Goal: Information Seeking & Learning: Learn about a topic

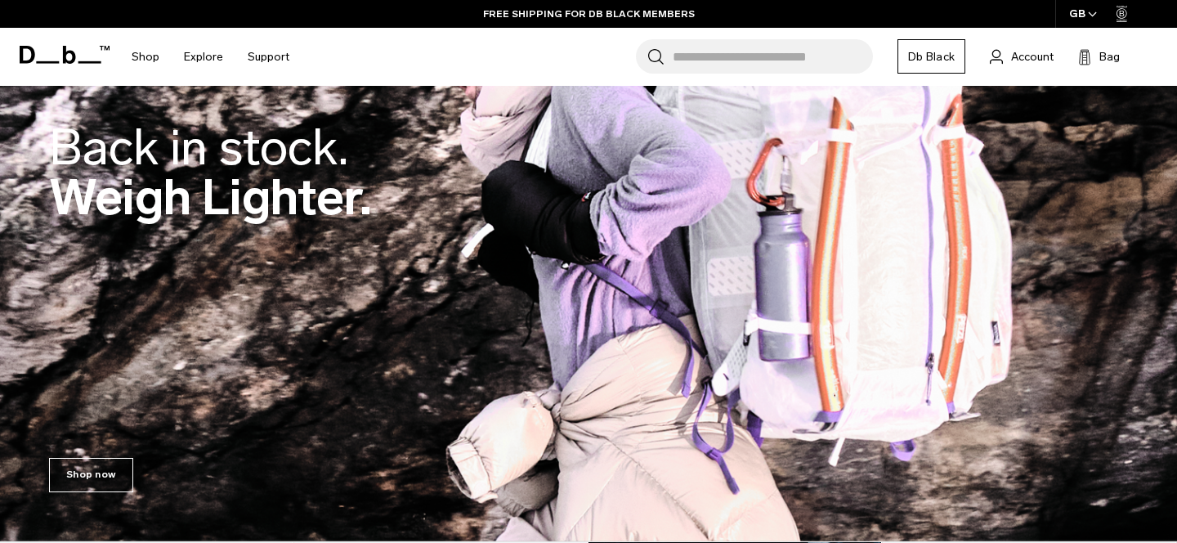
scroll to position [172, 0]
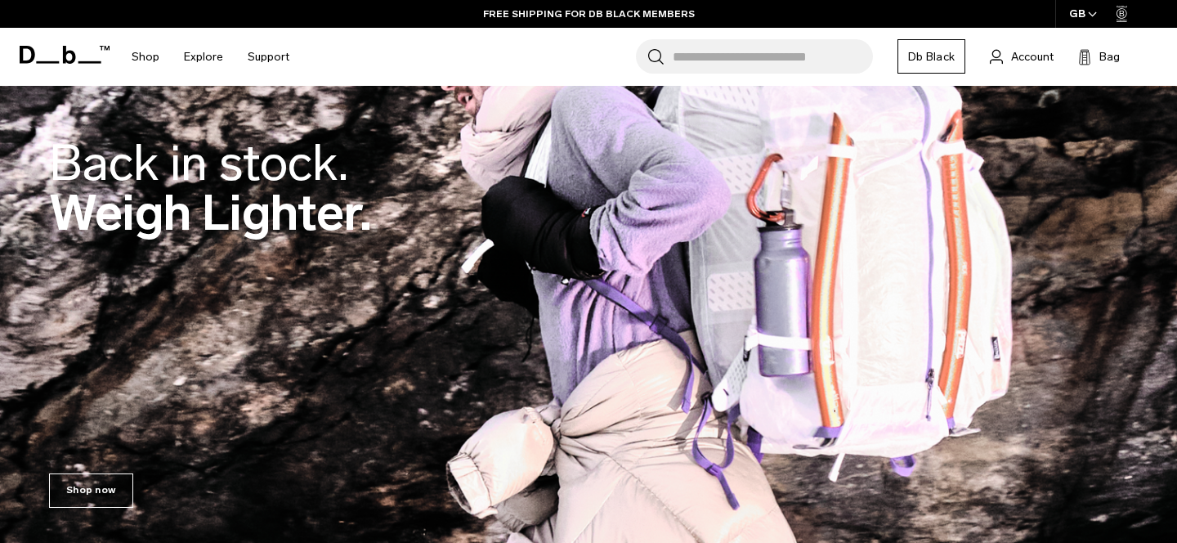
click at [614, 229] on div "Back in stock. Weigh Lighter." at bounding box center [588, 192] width 1079 height 206
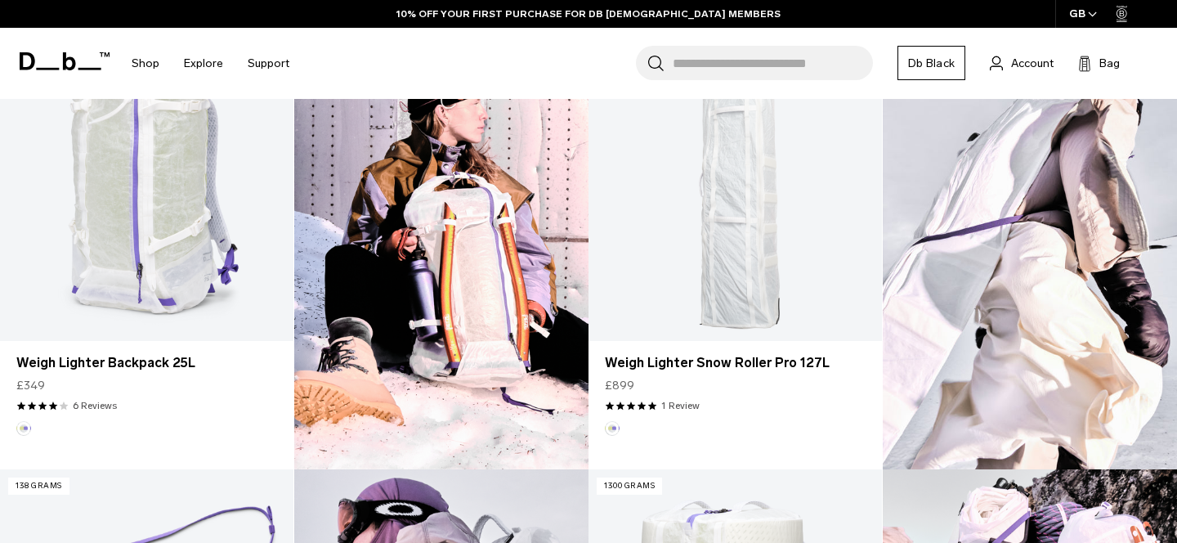
scroll to position [569, 0]
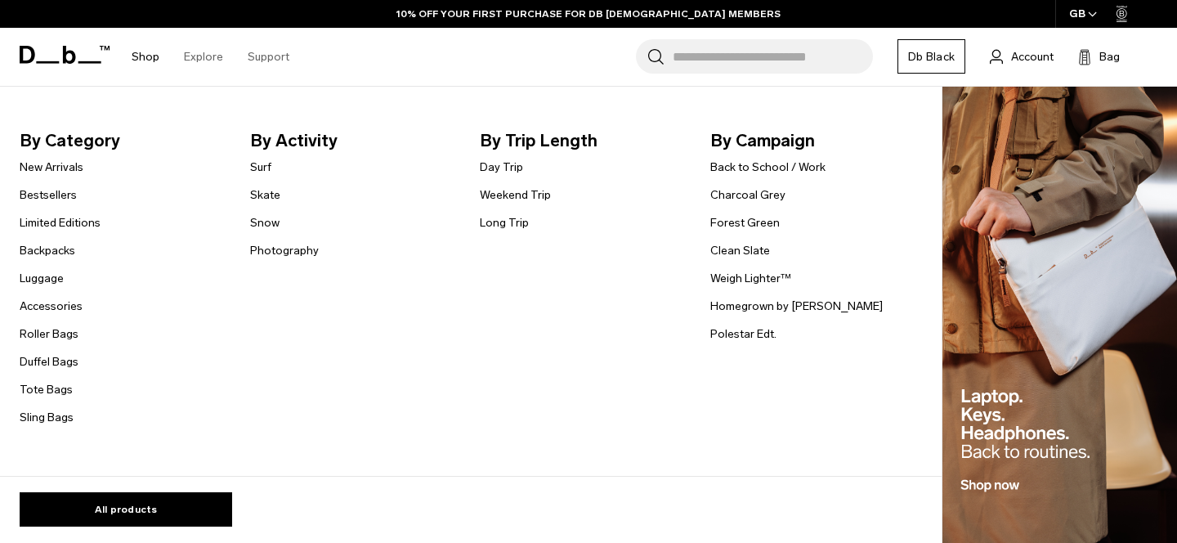
click at [50, 241] on li "Backpacks" at bounding box center [60, 250] width 81 height 20
click at [50, 256] on link "Backpacks" at bounding box center [48, 250] width 56 height 17
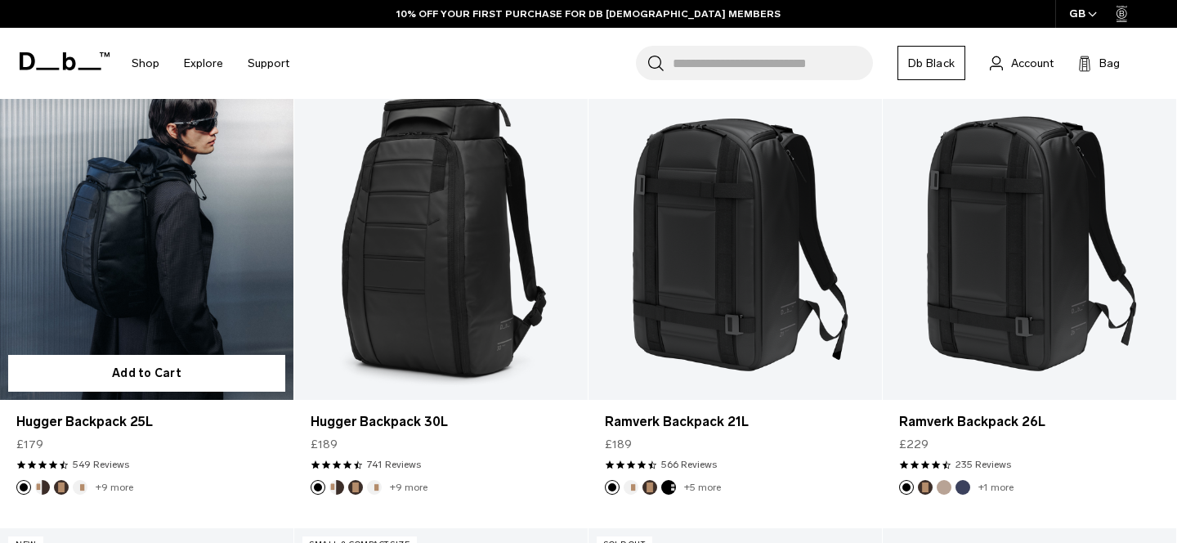
click at [217, 286] on link "Hugger Backpack 25L" at bounding box center [146, 237] width 293 height 326
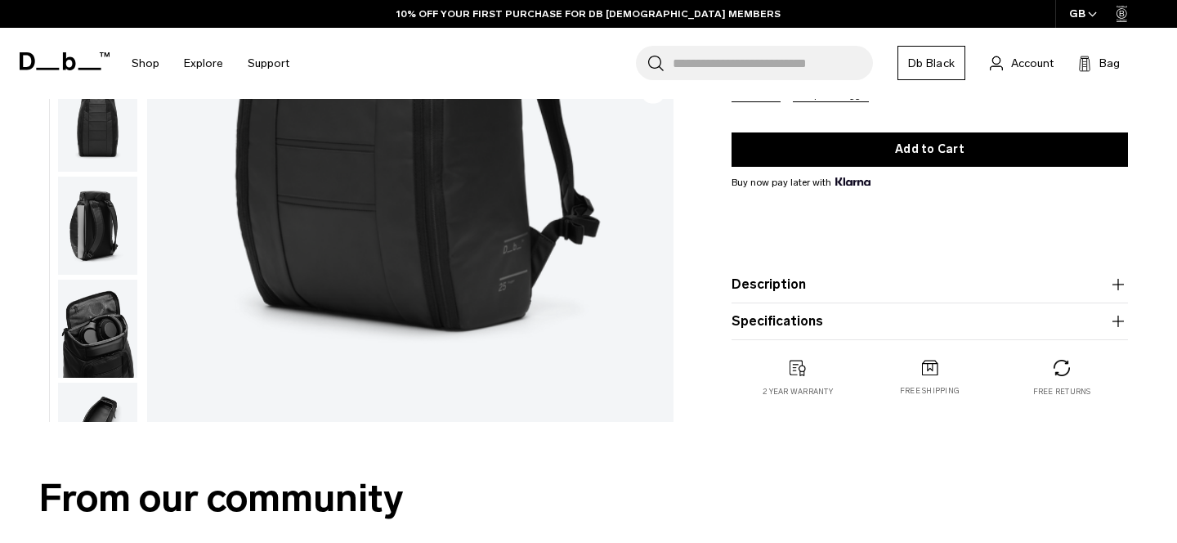
scroll to position [349, 0]
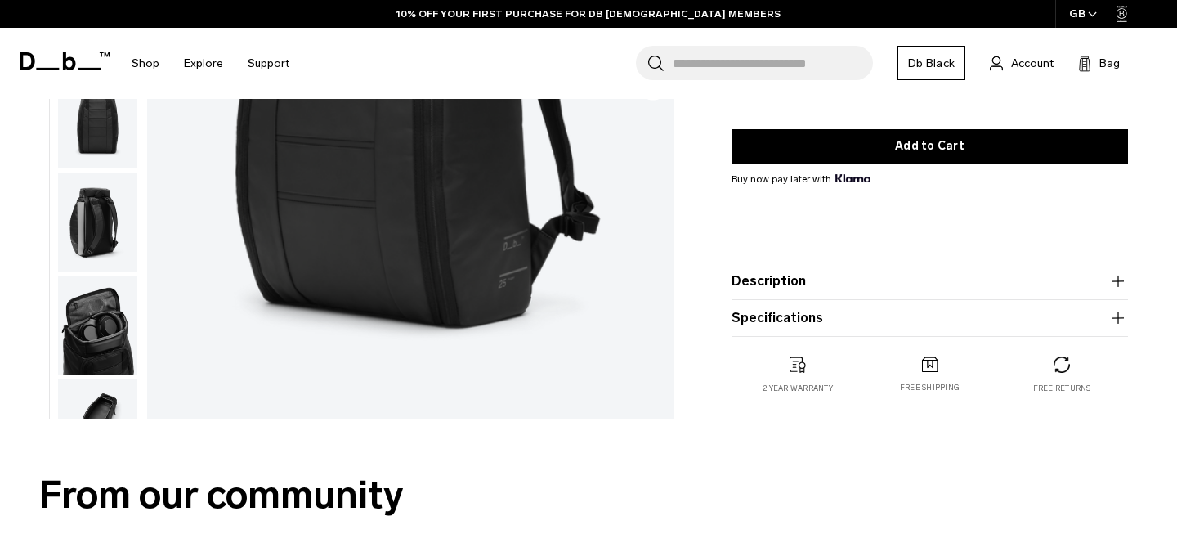
click at [901, 288] on button "Description" at bounding box center [929, 281] width 396 height 20
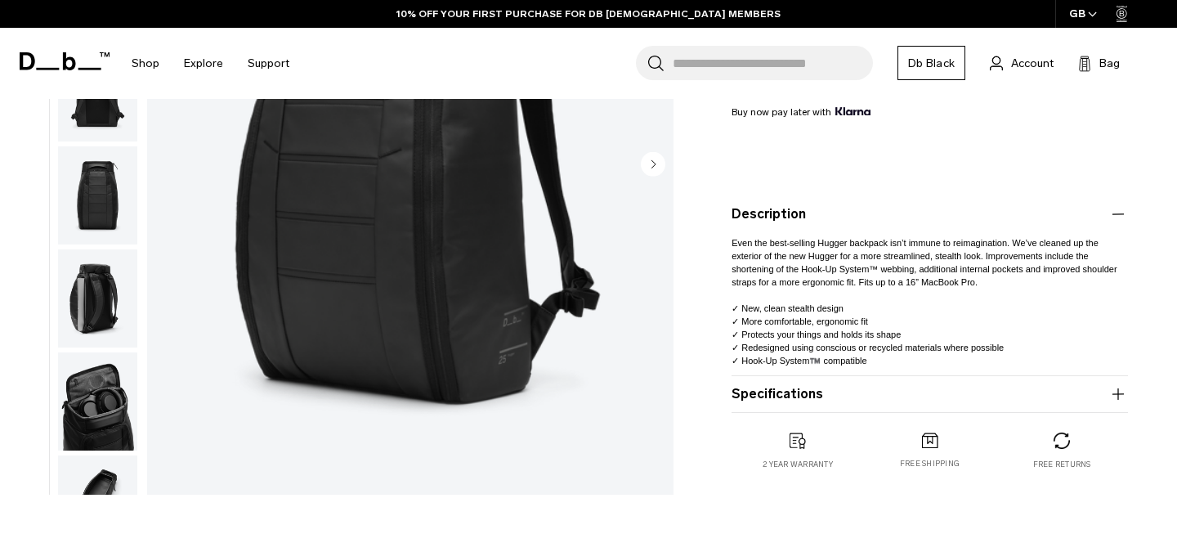
scroll to position [381, 0]
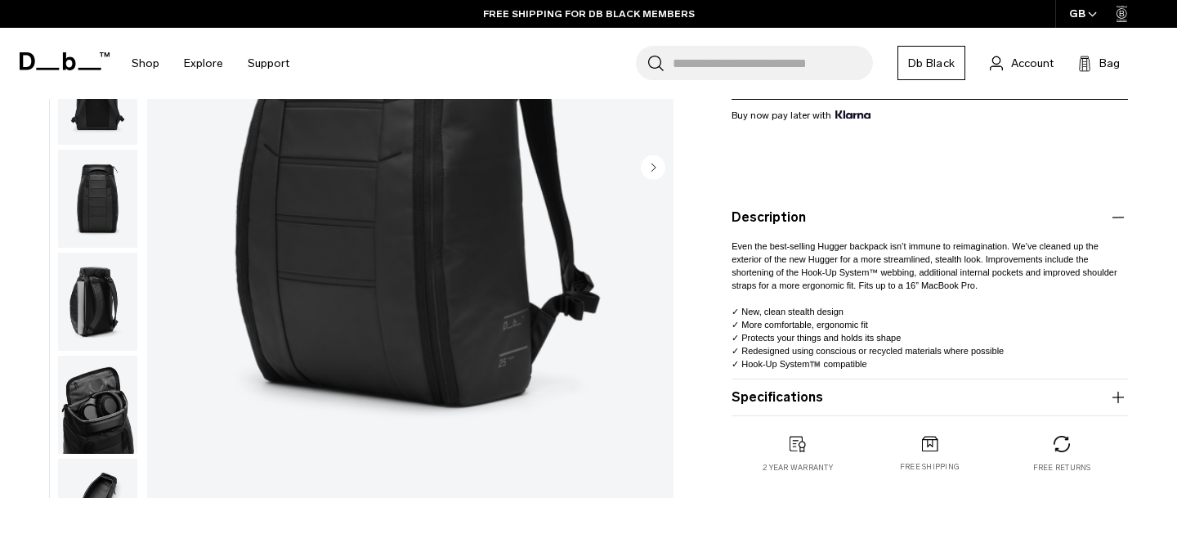
click at [114, 302] on img "button" at bounding box center [97, 302] width 79 height 98
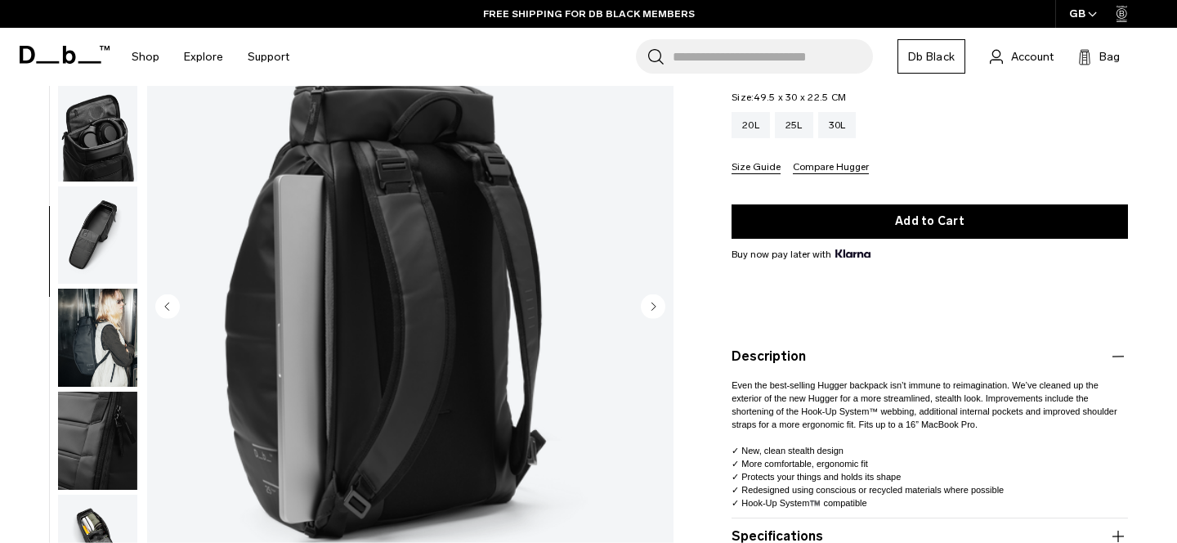
scroll to position [239, 0]
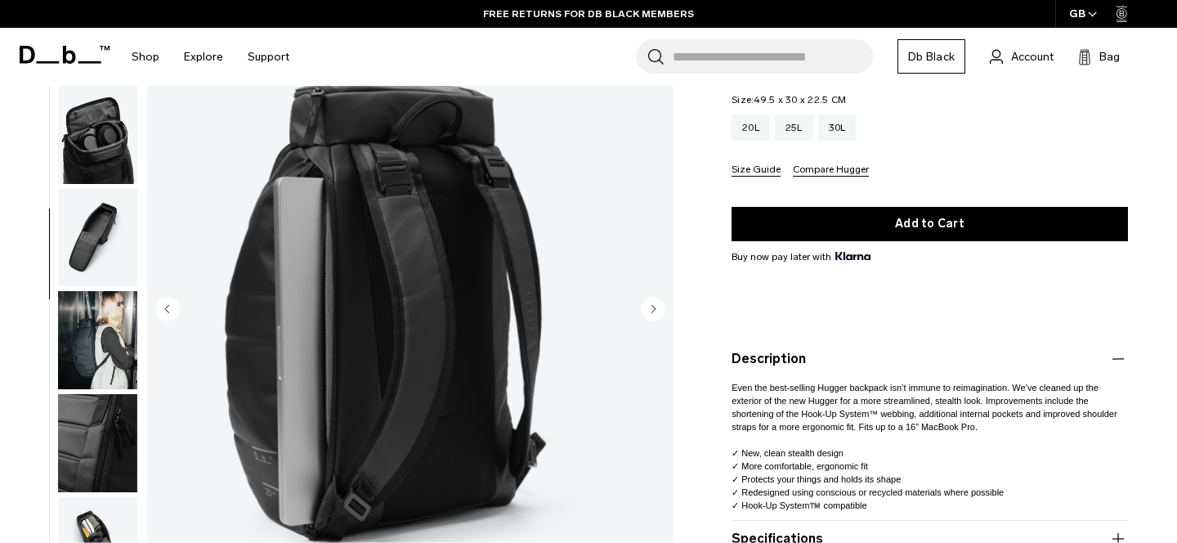
click at [101, 251] on img "button" at bounding box center [97, 237] width 79 height 98
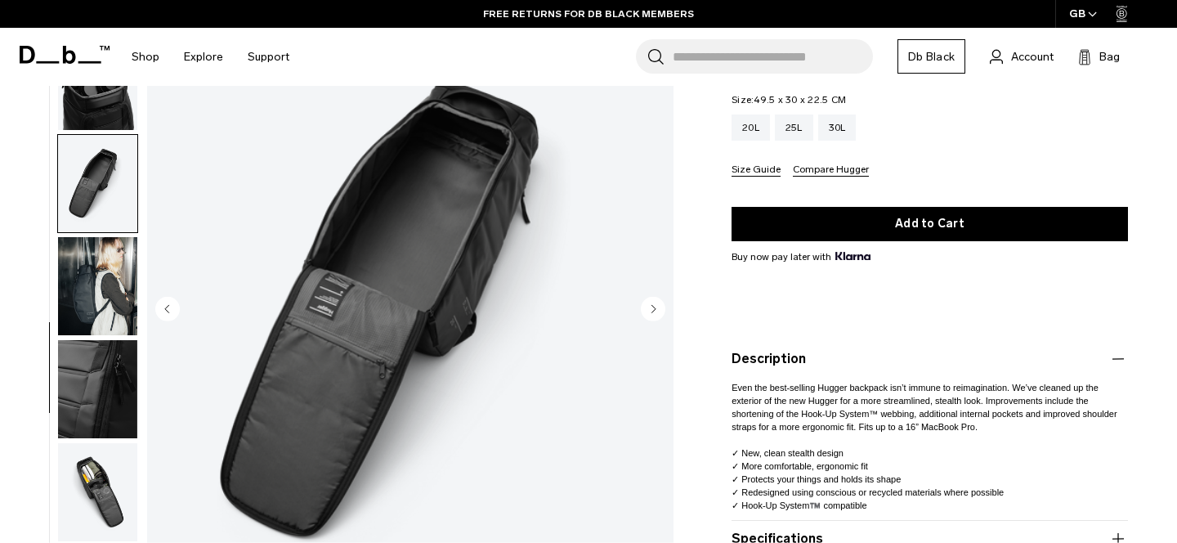
scroll to position [470, 0]
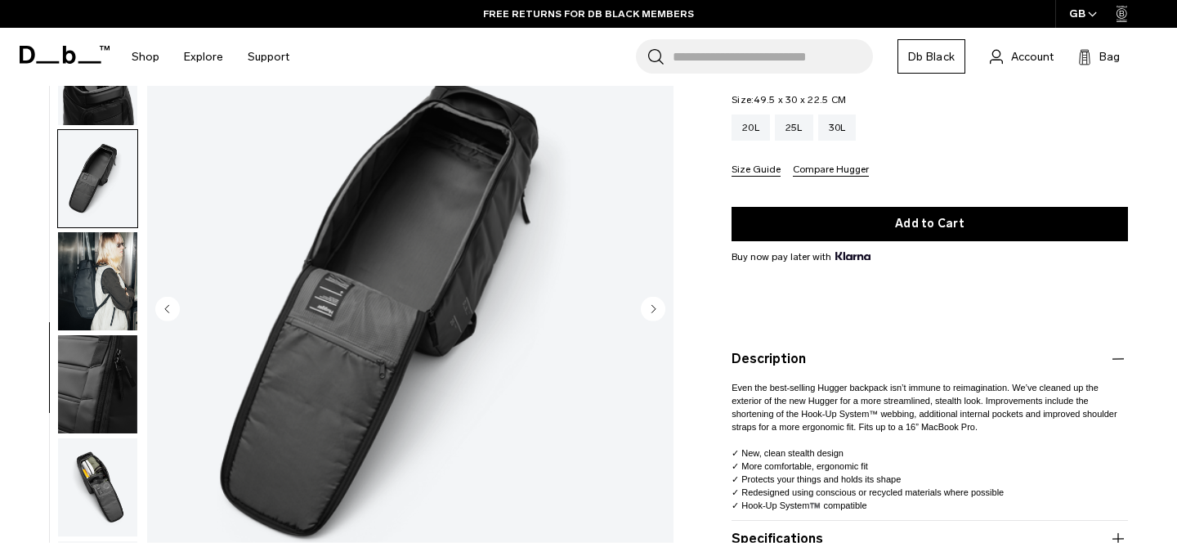
click at [107, 299] on img "button" at bounding box center [97, 281] width 79 height 98
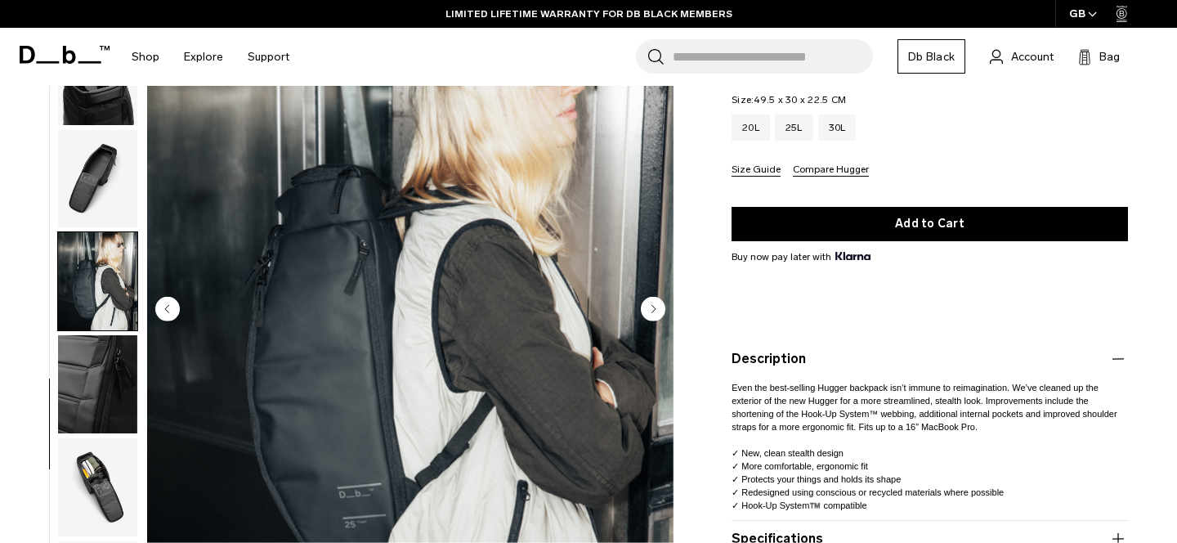
click at [125, 512] on img "button" at bounding box center [97, 487] width 79 height 98
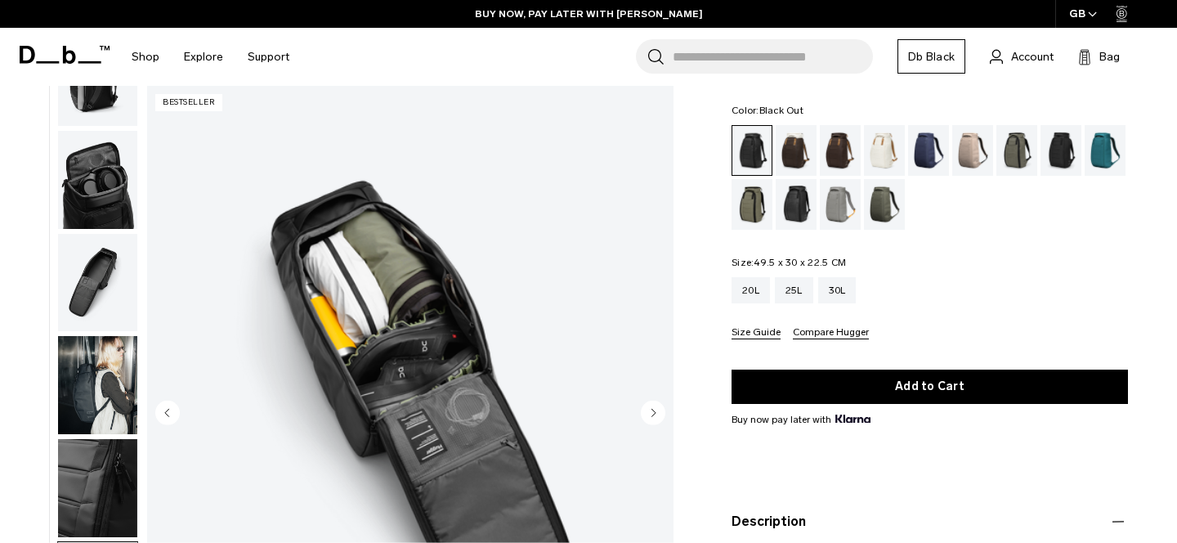
scroll to position [0, 0]
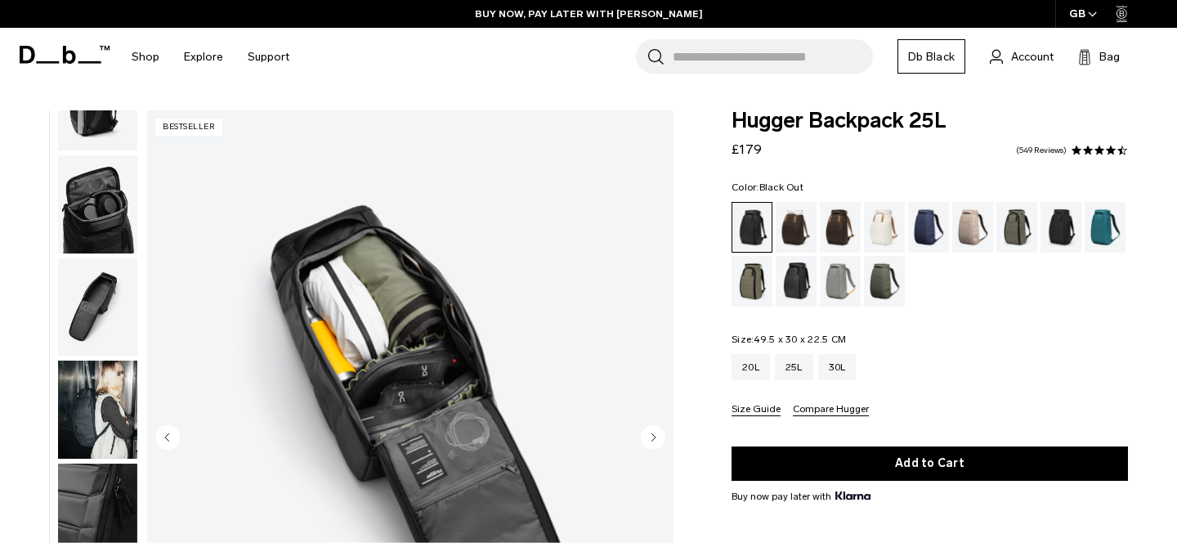
click at [112, 226] on img "button" at bounding box center [97, 204] width 79 height 98
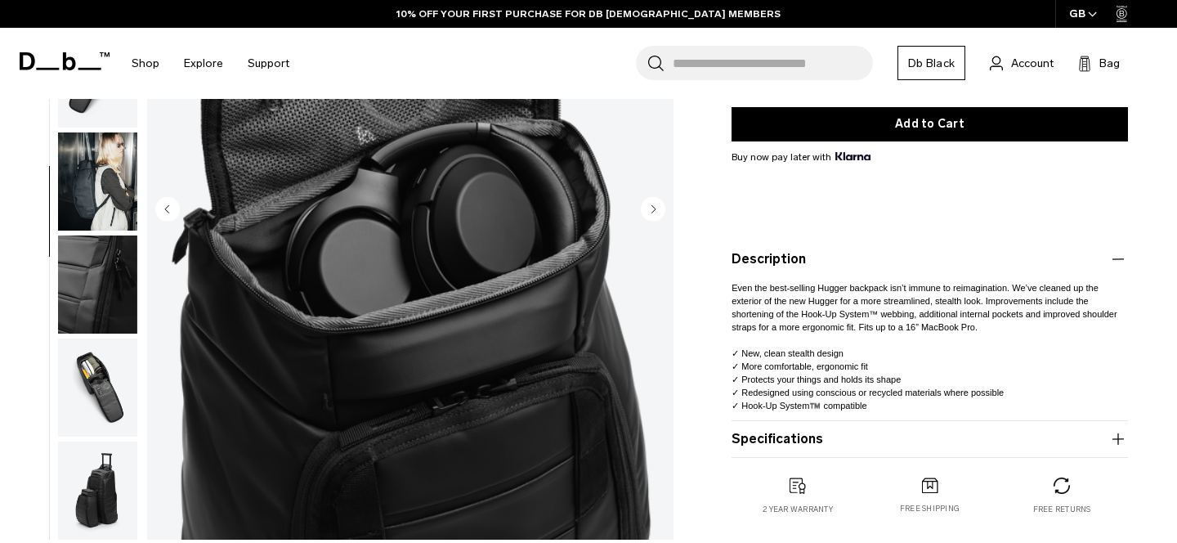
scroll to position [270, 0]
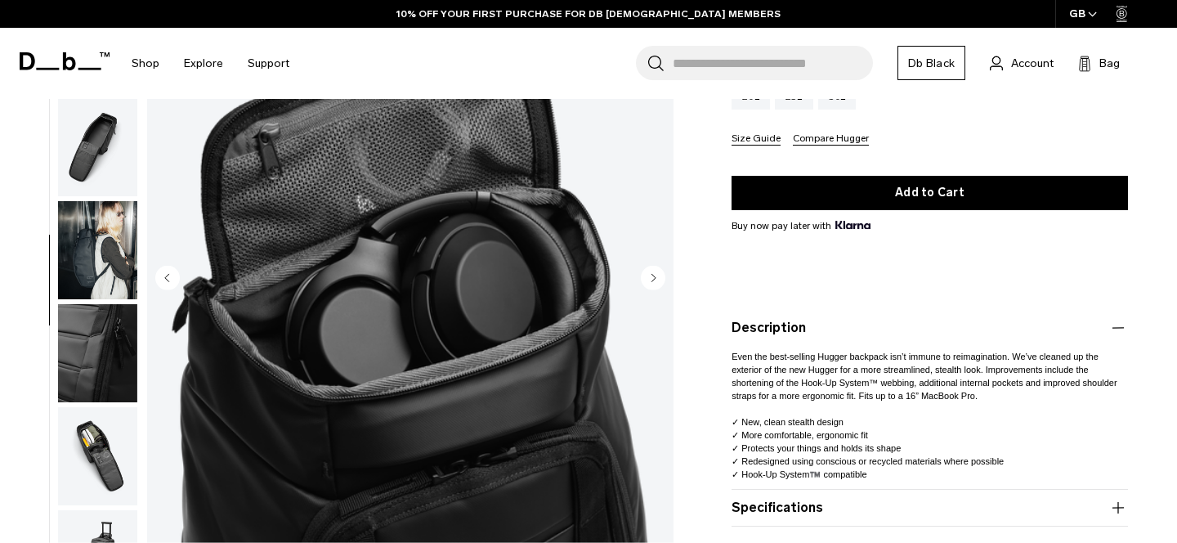
click at [89, 435] on img "button" at bounding box center [97, 456] width 79 height 98
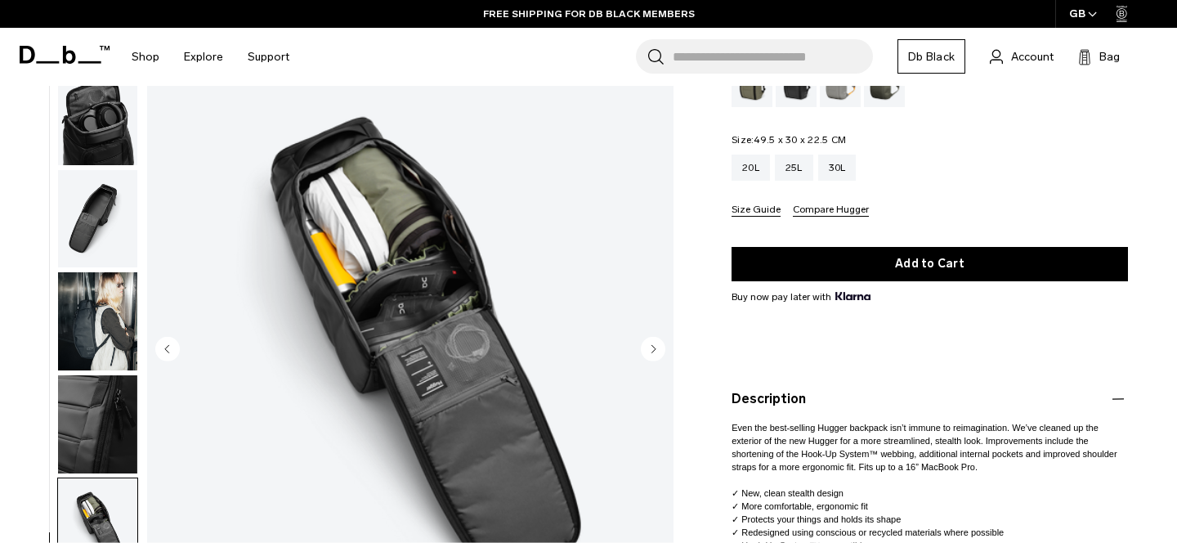
scroll to position [282, 0]
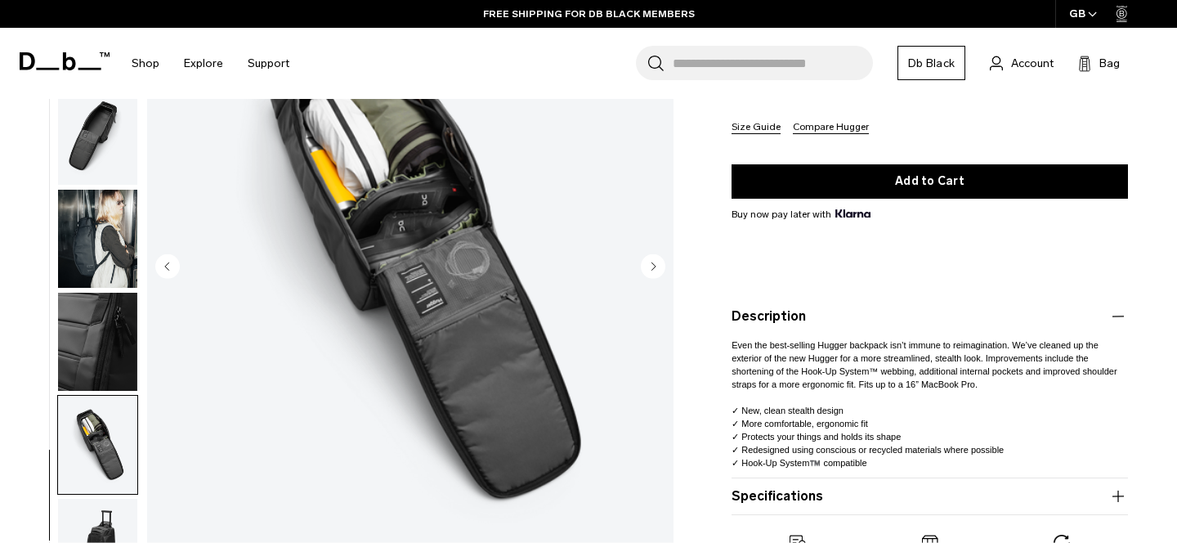
click at [106, 352] on img "button" at bounding box center [97, 342] width 79 height 98
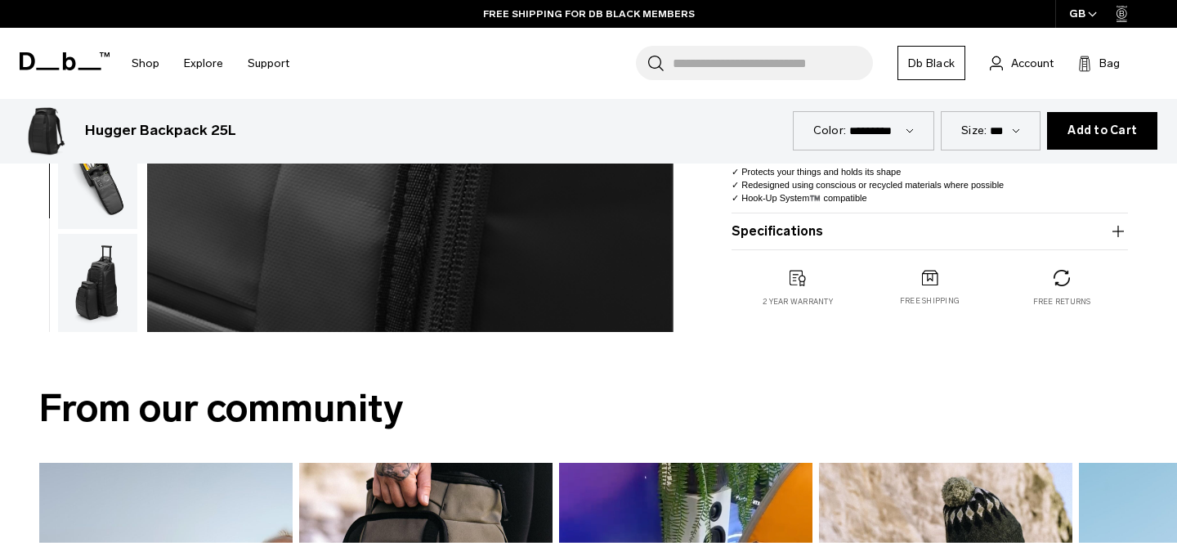
scroll to position [562, 0]
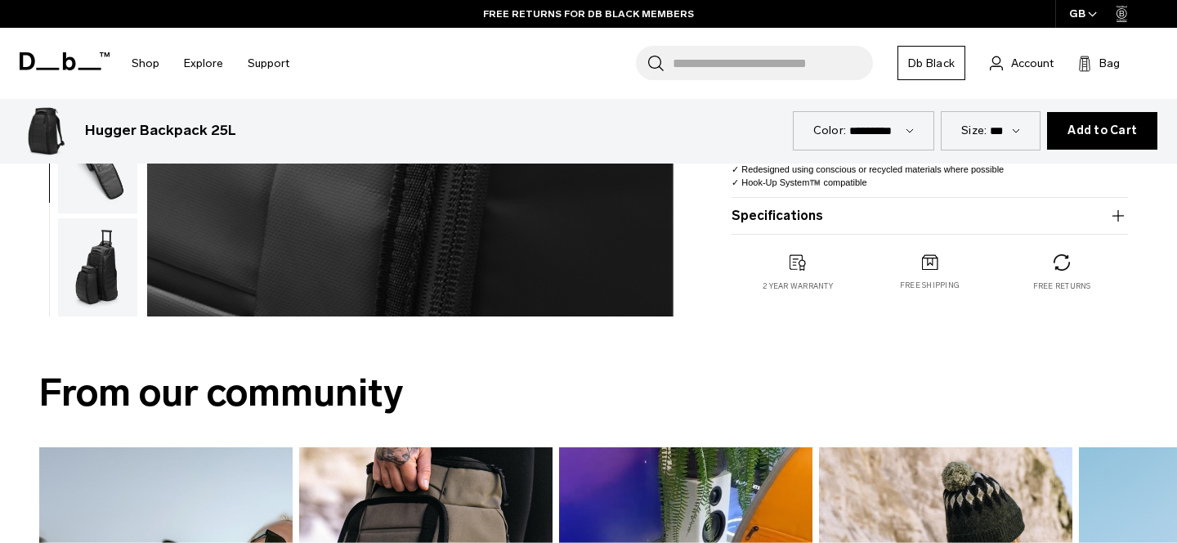
click at [96, 269] on img "button" at bounding box center [97, 267] width 79 height 98
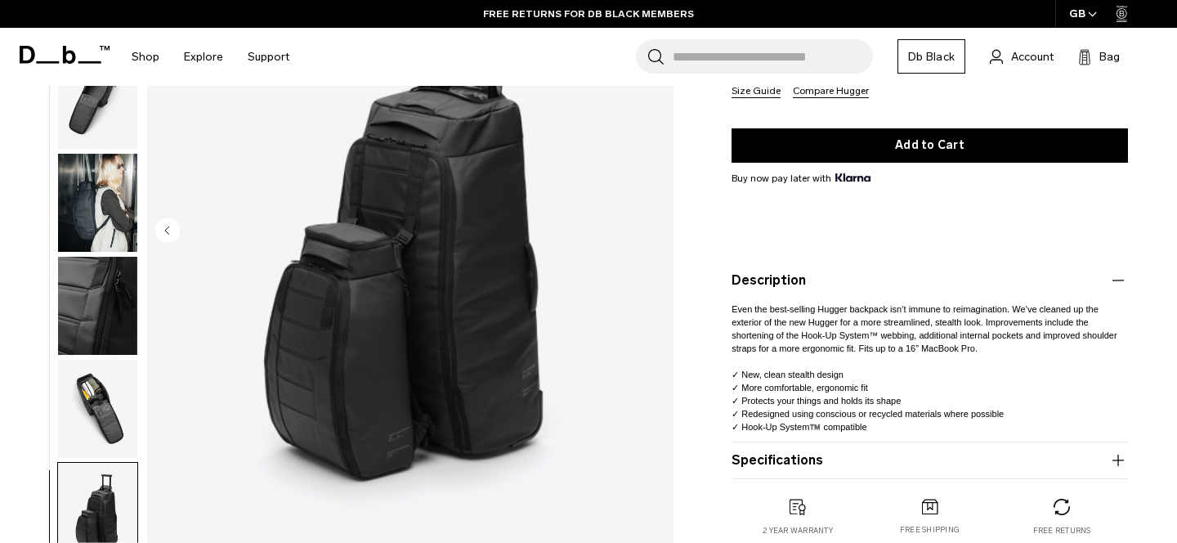
scroll to position [308, 0]
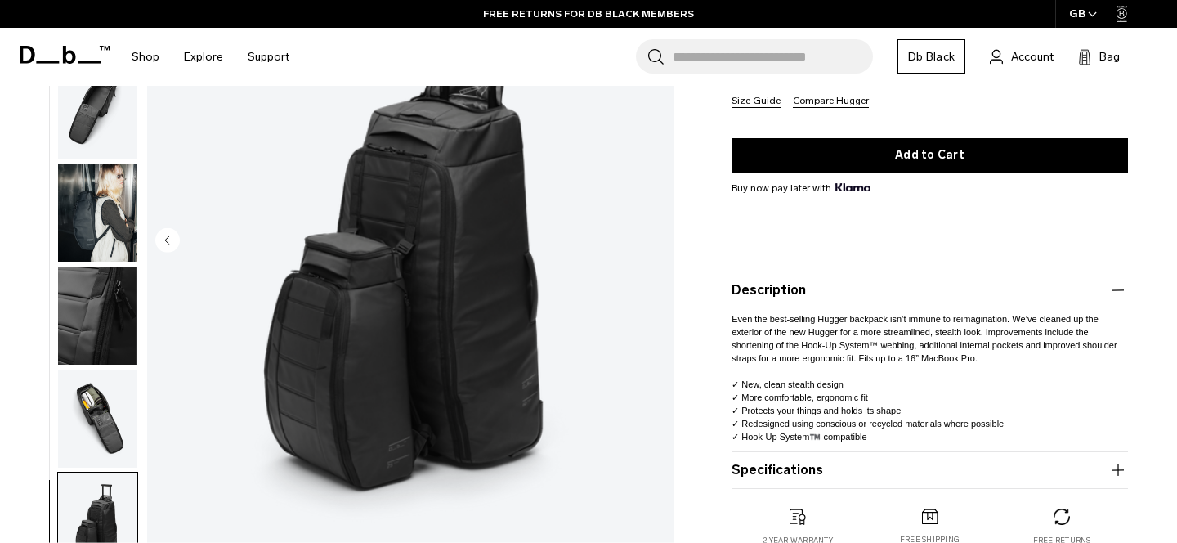
click at [832, 474] on button "Specifications" at bounding box center [929, 470] width 396 height 20
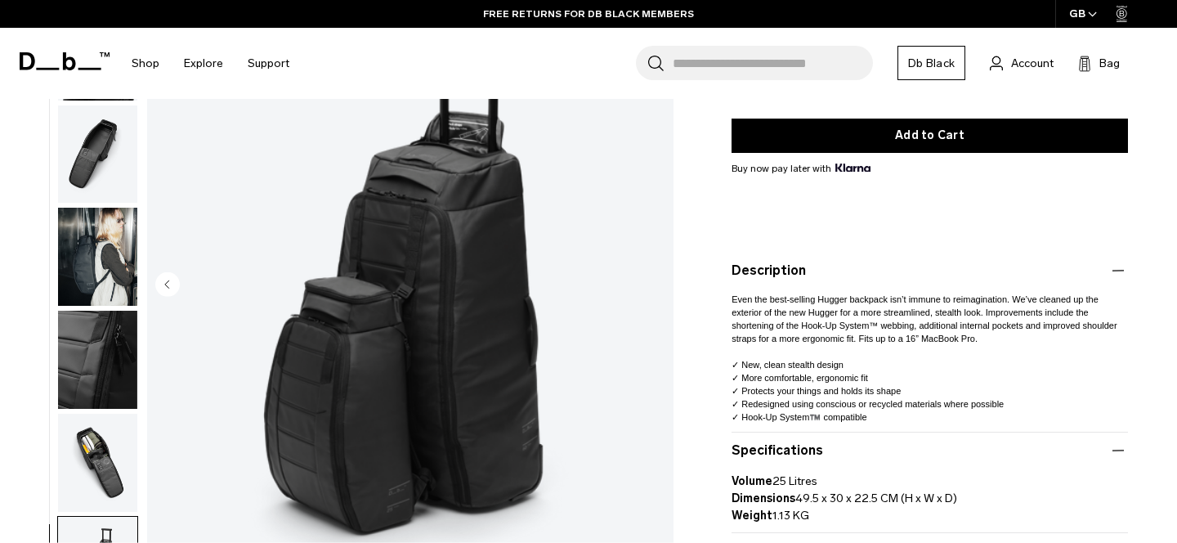
scroll to position [324, 0]
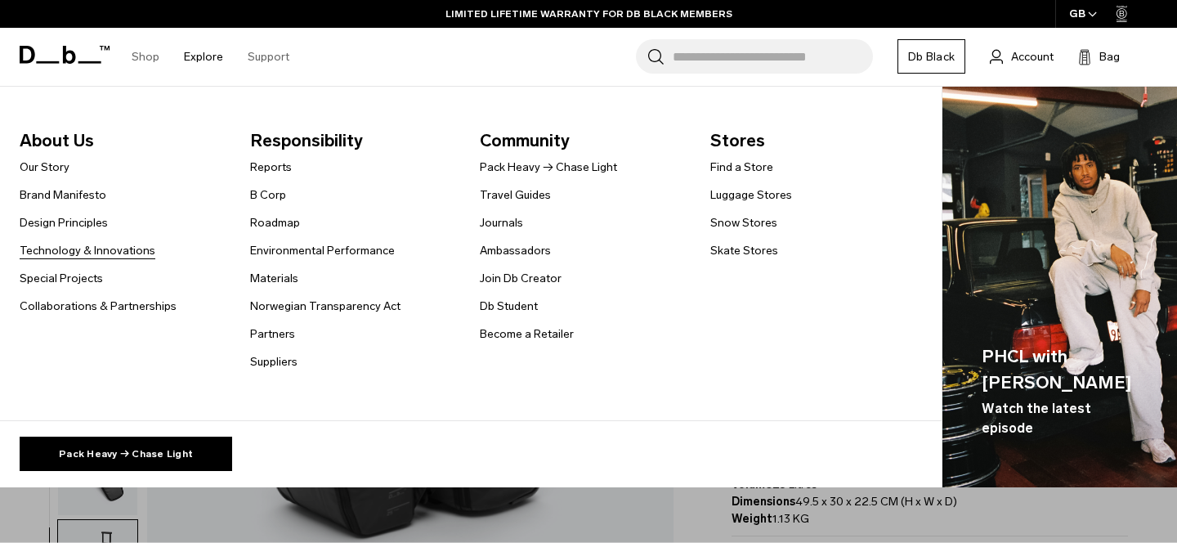
click at [110, 244] on link "Technology & Innovations" at bounding box center [88, 250] width 136 height 17
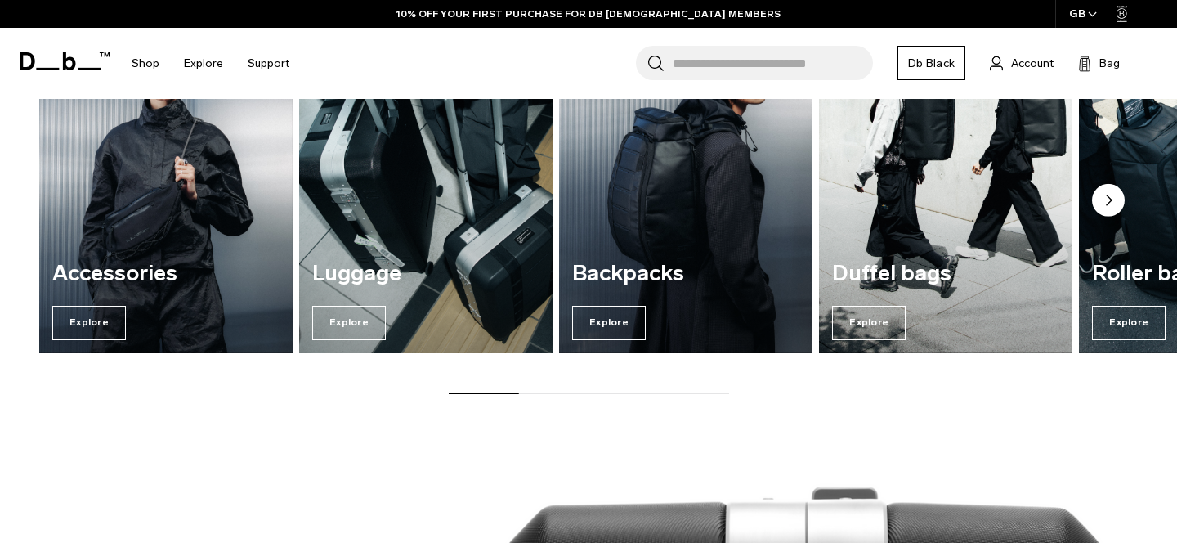
scroll to position [1930, 0]
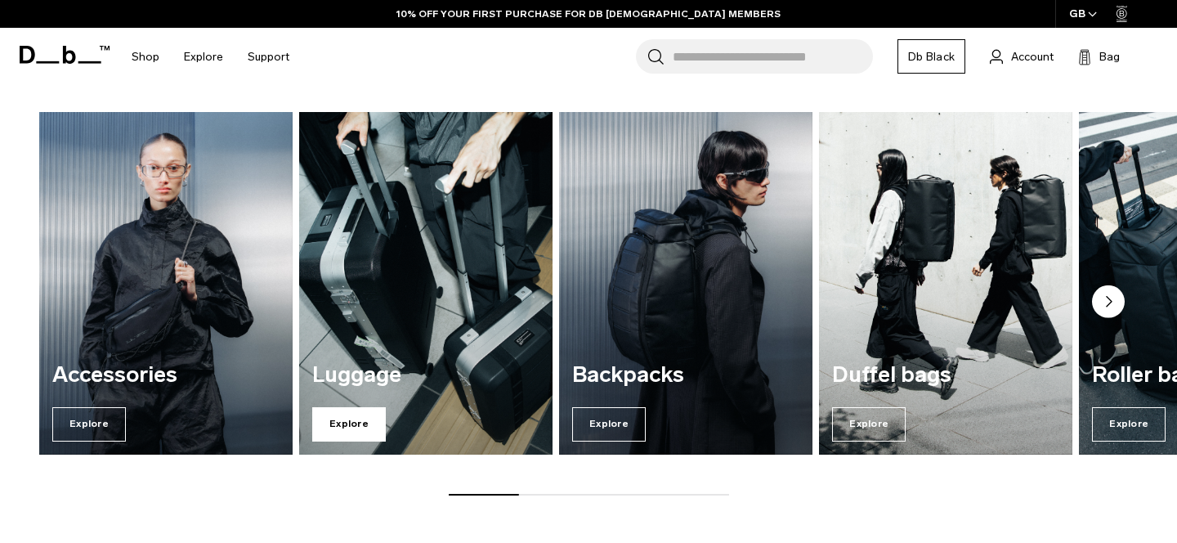
click at [354, 418] on span "Explore" at bounding box center [349, 424] width 74 height 34
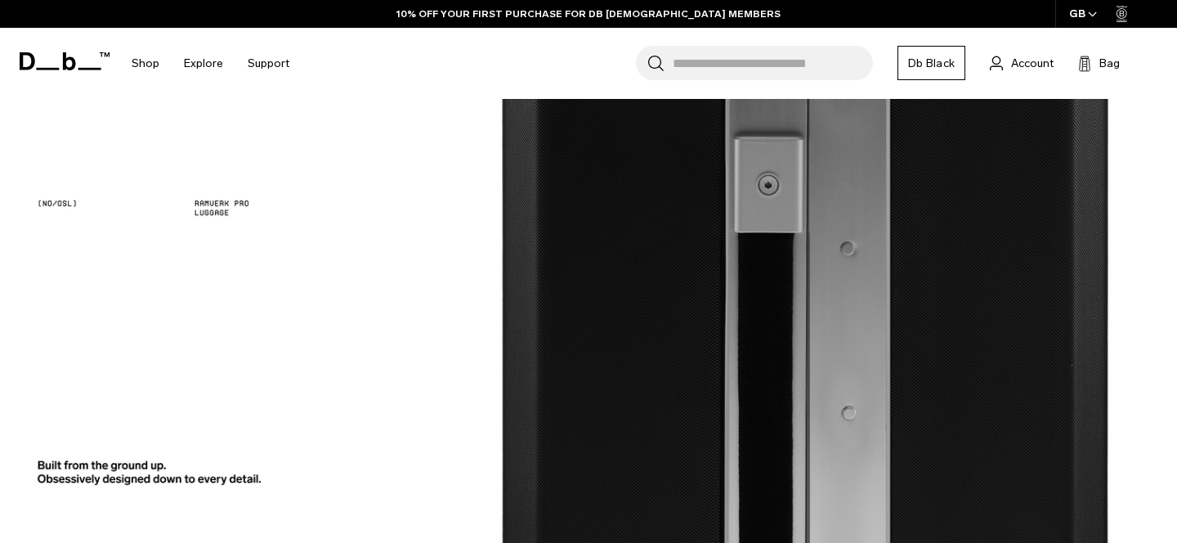
scroll to position [2833, 0]
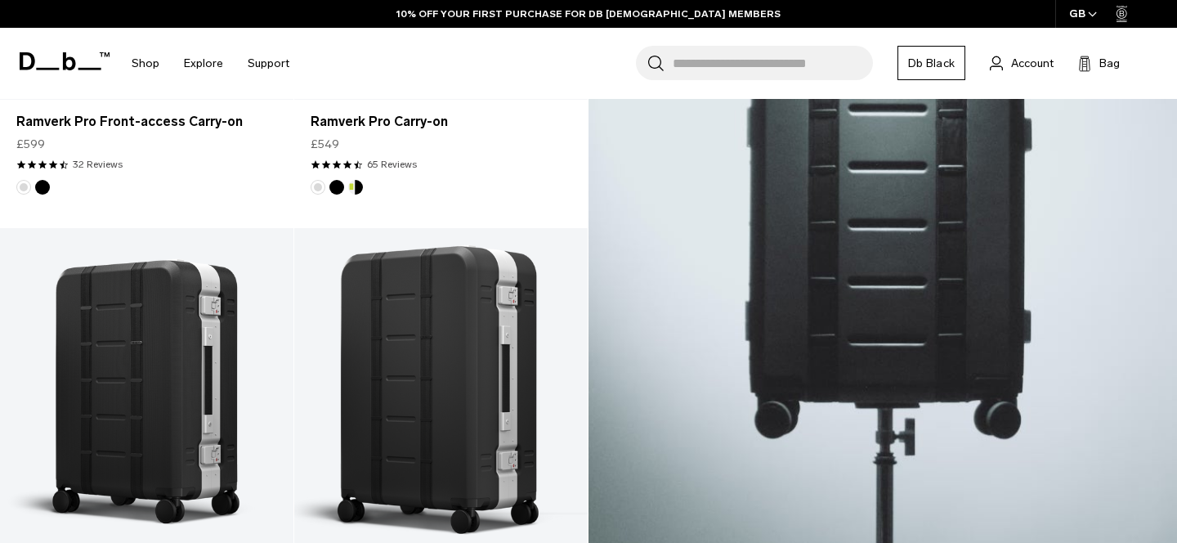
scroll to position [639, 0]
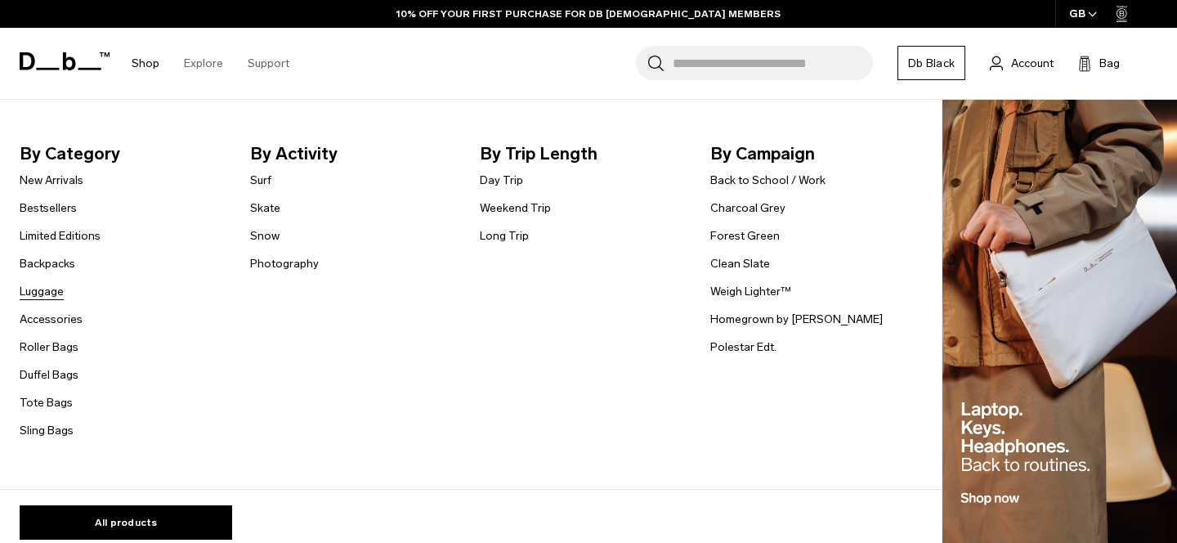
click at [53, 286] on link "Luggage" at bounding box center [42, 291] width 44 height 17
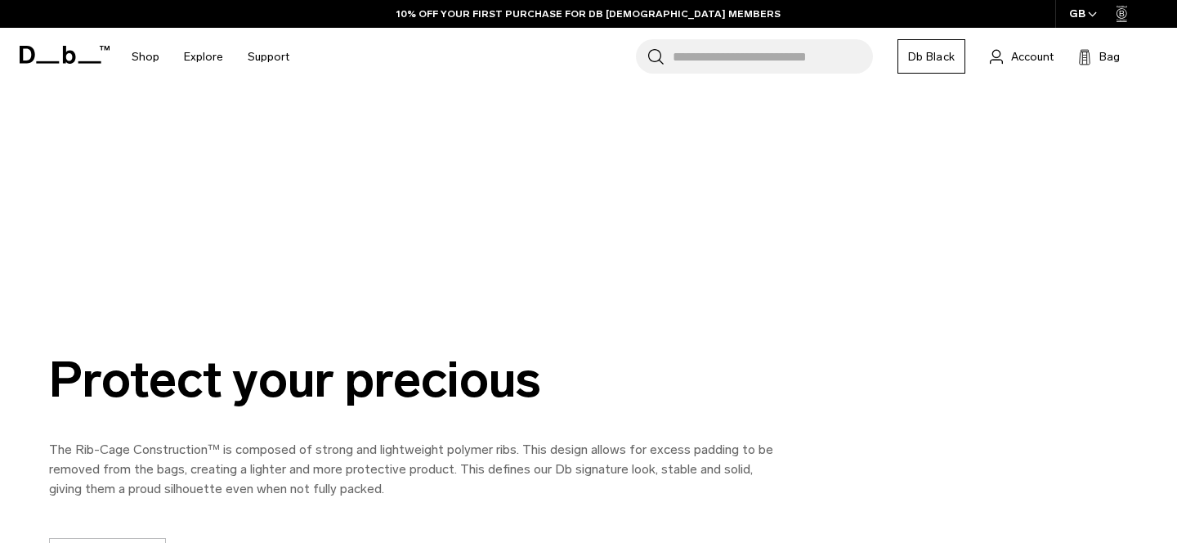
scroll to position [2550, 0]
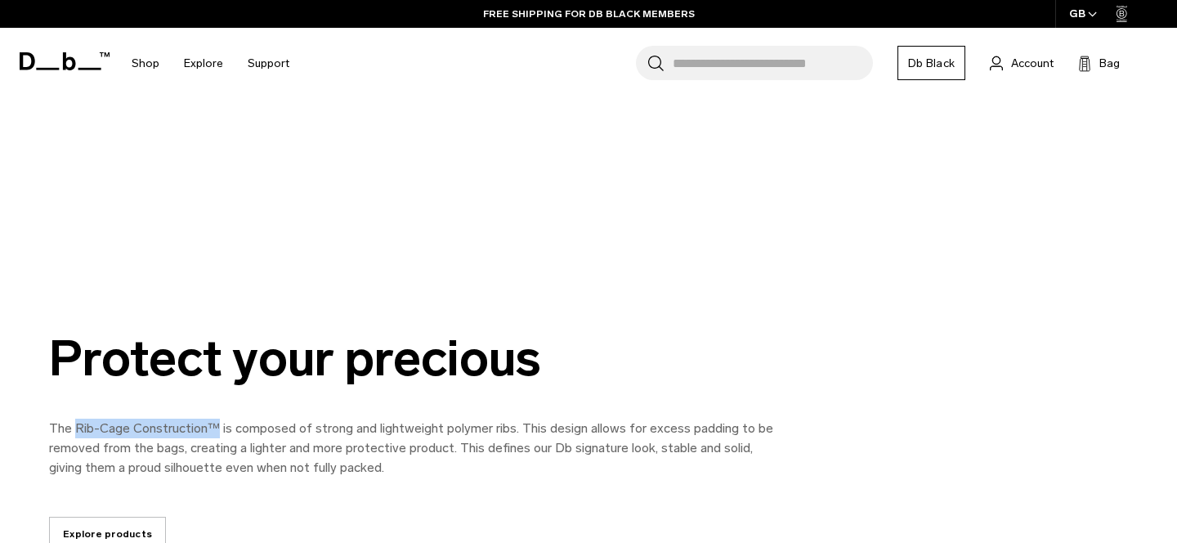
drag, startPoint x: 74, startPoint y: 428, endPoint x: 213, endPoint y: 423, distance: 139.0
click at [213, 423] on p "The Rib-Cage Construction™ is composed of strong and lightweight polymer ribs. …" at bounding box center [416, 447] width 735 height 59
copy p "Rib-Cage Construction™"
click at [388, 384] on div "Protect your precious" at bounding box center [416, 358] width 735 height 55
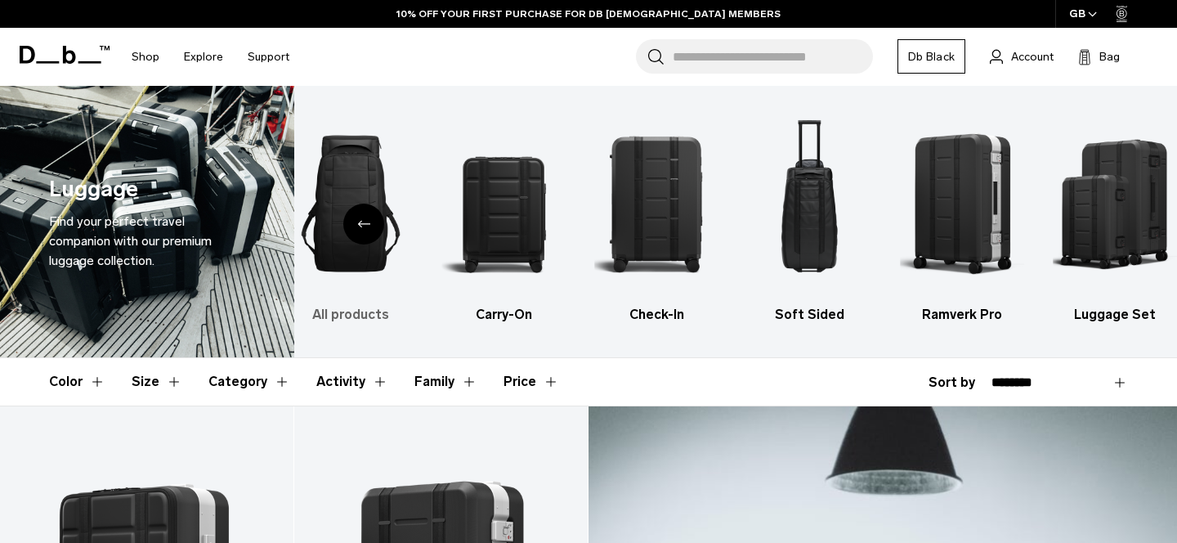
click at [338, 174] on img "1 / 6" at bounding box center [350, 203] width 124 height 186
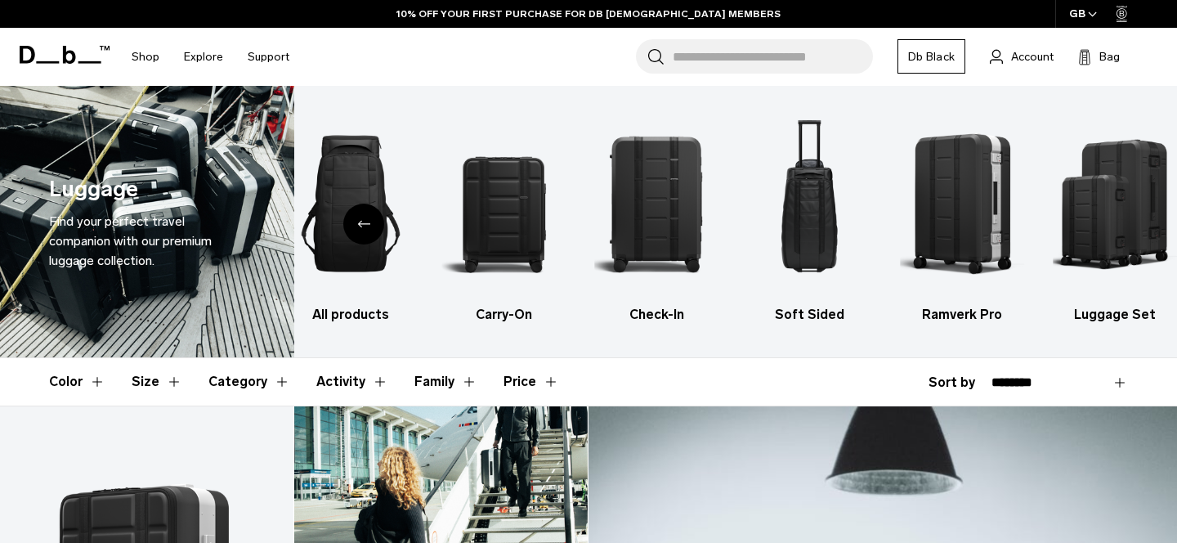
scroll to position [148, 0]
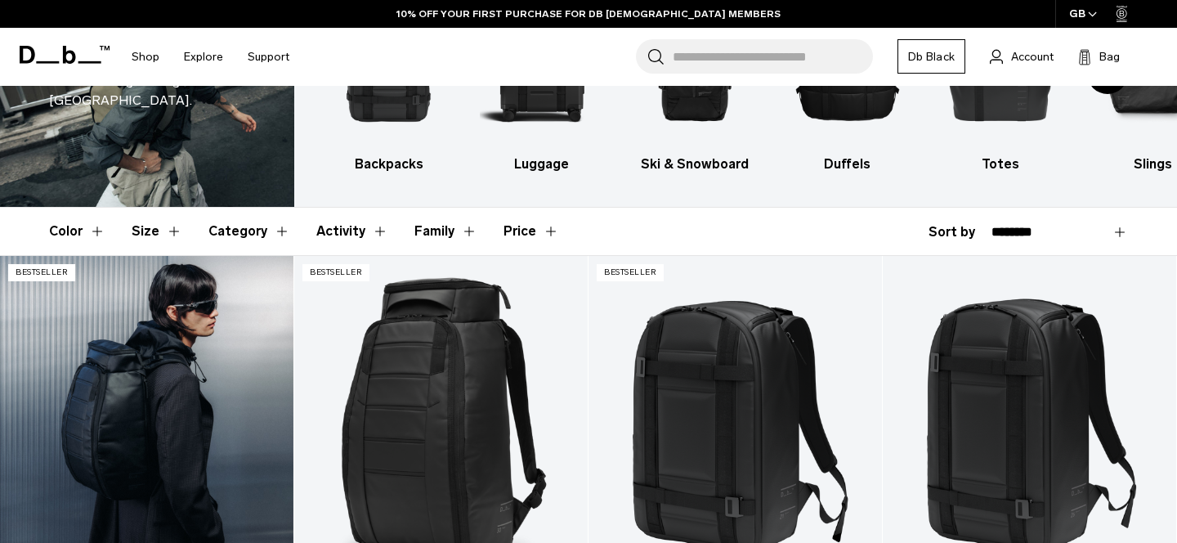
click at [214, 427] on link "Hugger Backpack 25L" at bounding box center [146, 419] width 293 height 326
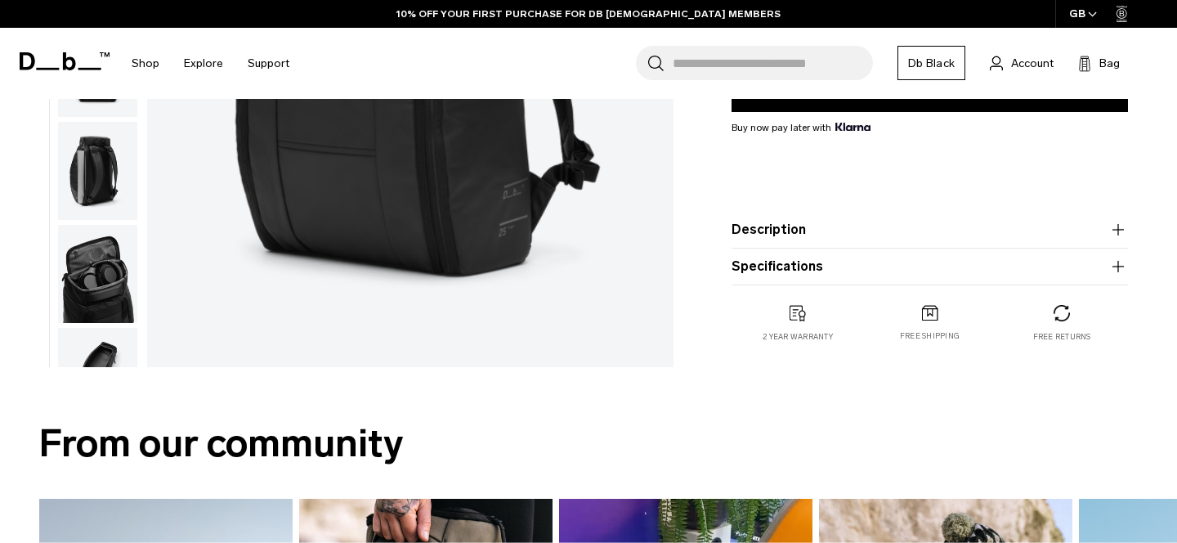
scroll to position [430, 0]
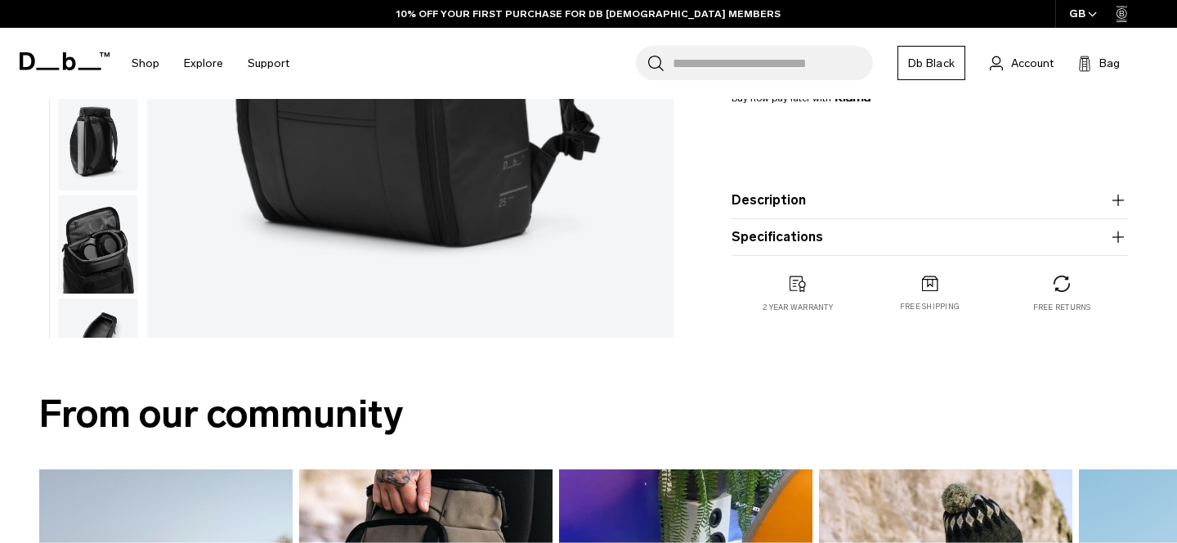
click at [793, 202] on button "Description" at bounding box center [929, 200] width 396 height 20
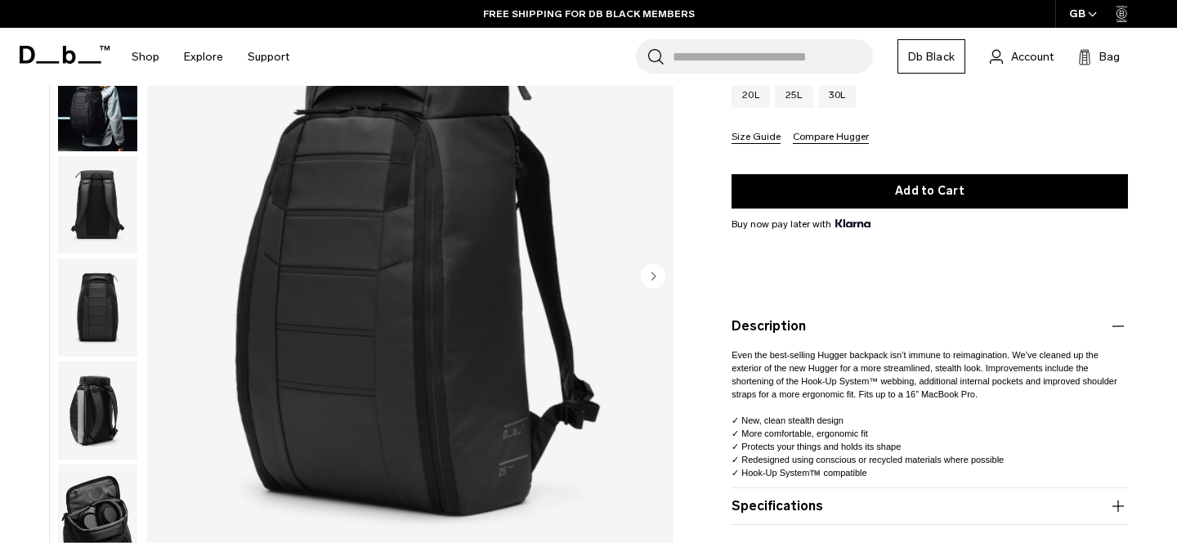
scroll to position [260, 0]
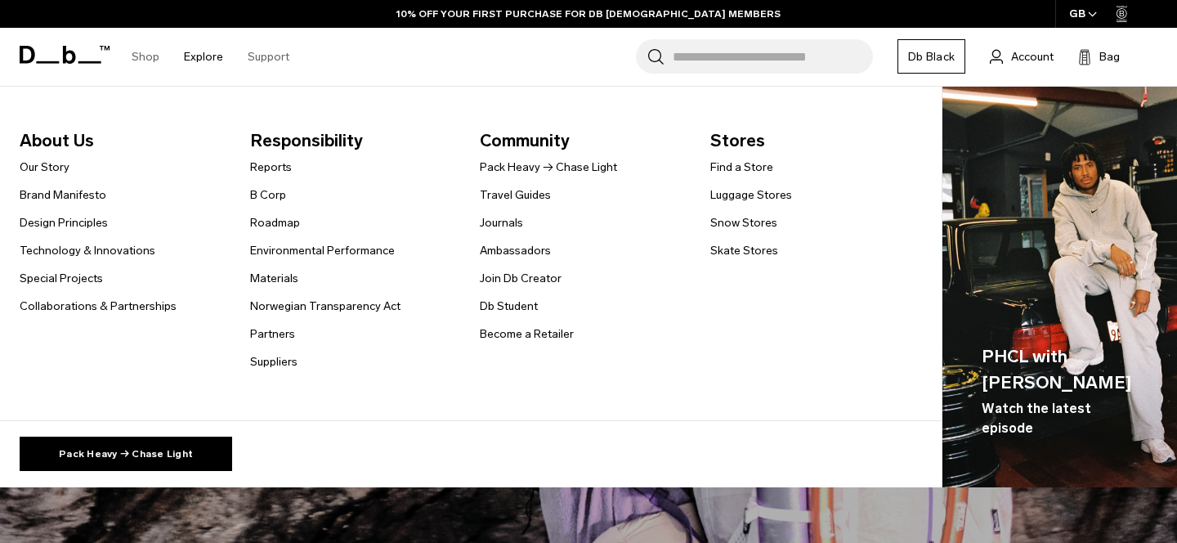
click at [269, 268] on li "Materials" at bounding box center [325, 278] width 150 height 20
click at [270, 275] on link "Materials" at bounding box center [274, 278] width 48 height 17
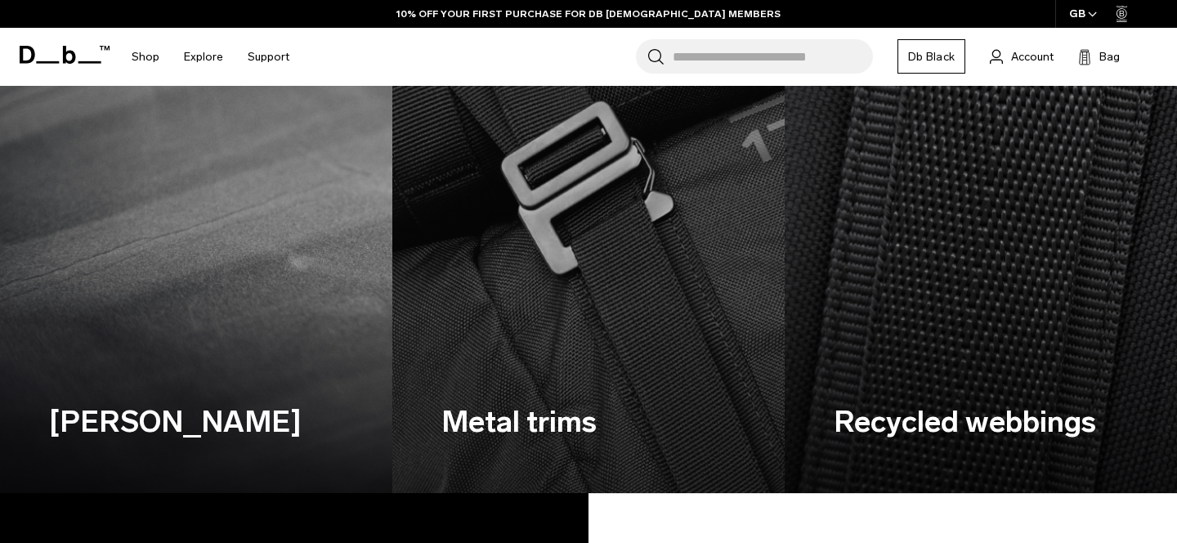
scroll to position [2063, 0]
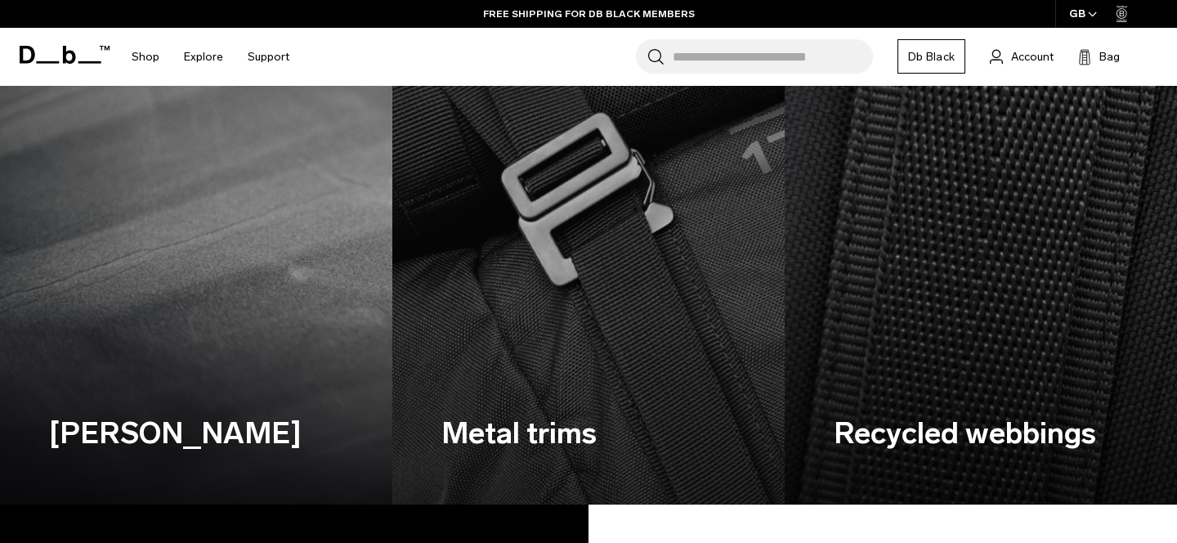
click at [813, 51] on input "Search for Bags, Luggage..." at bounding box center [773, 56] width 200 height 34
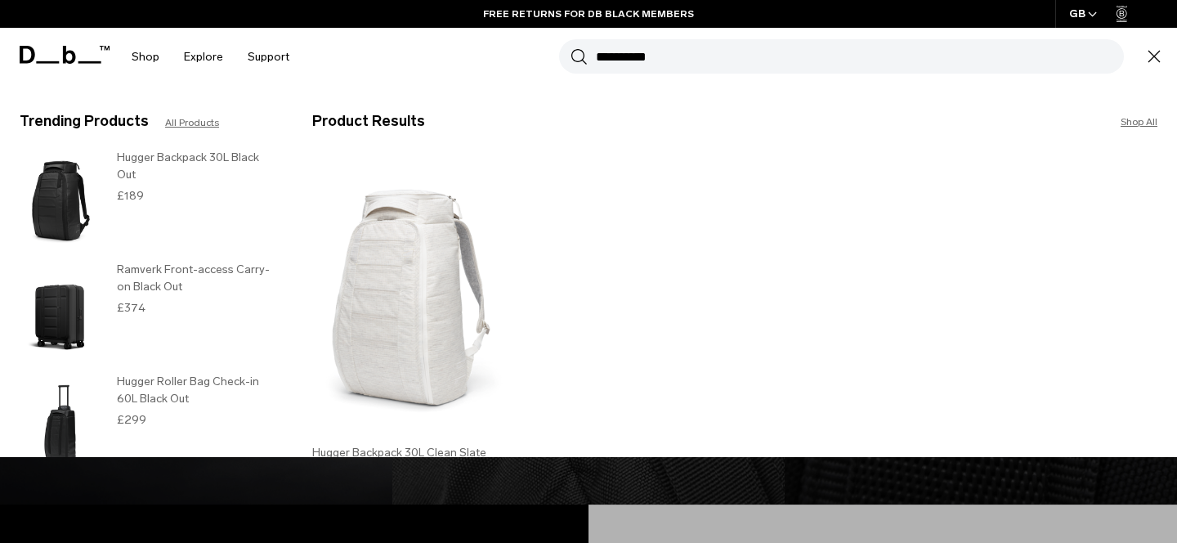
type input "**********"
click at [447, 264] on img at bounding box center [414, 296] width 205 height 276
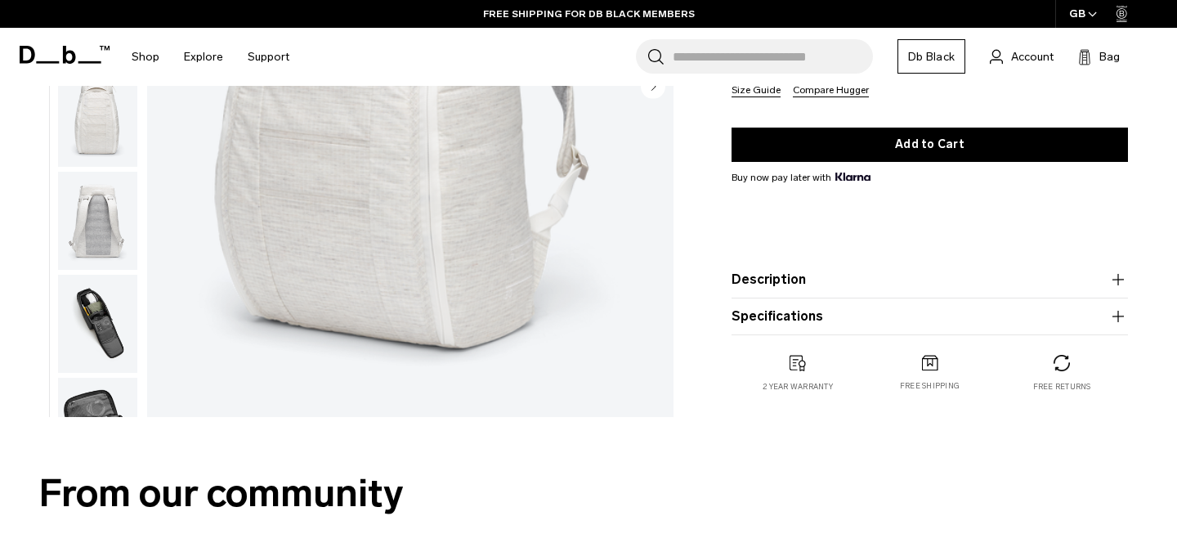
scroll to position [333, 0]
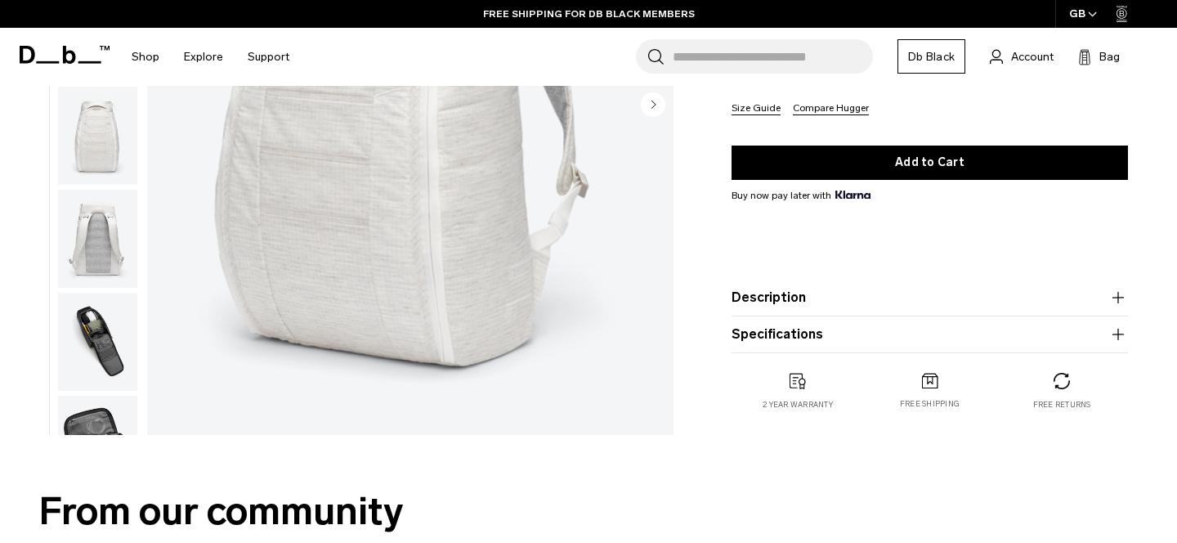
click at [830, 297] on button "Description" at bounding box center [929, 298] width 396 height 20
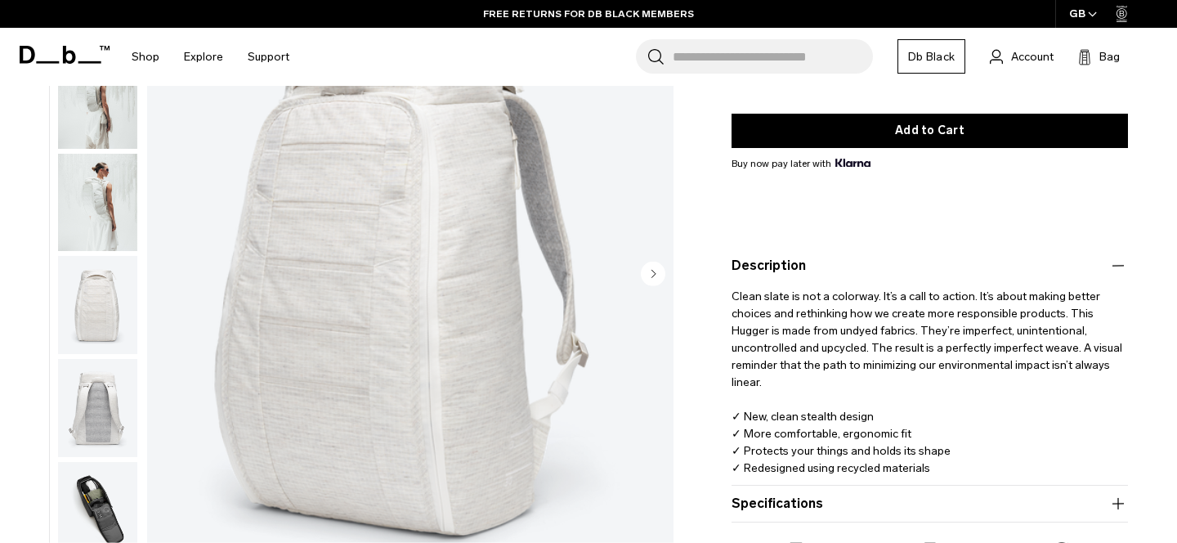
click at [815, 511] on button "Specifications" at bounding box center [929, 504] width 396 height 20
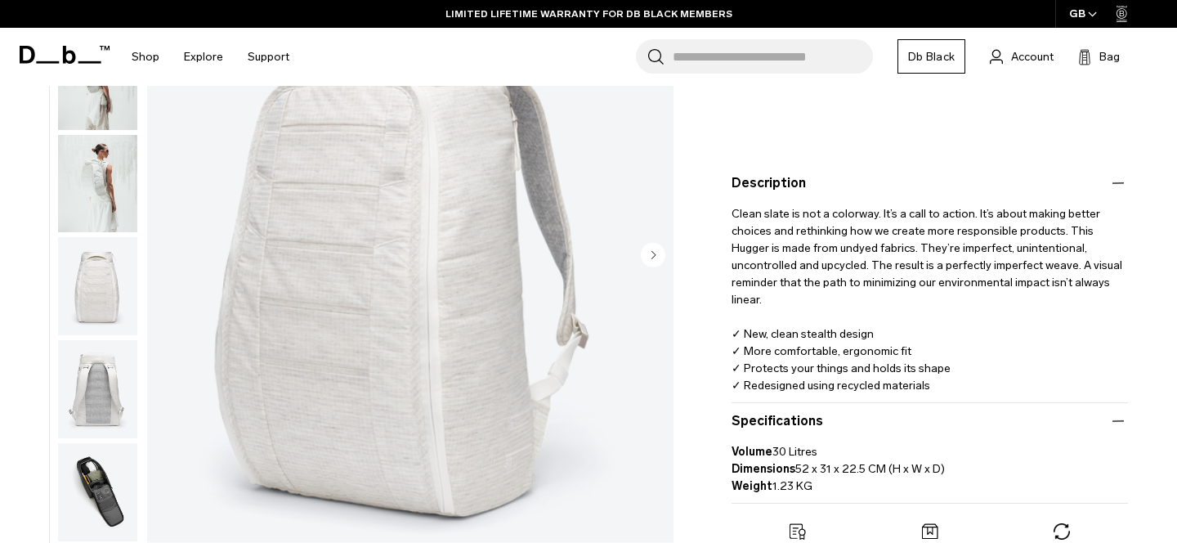
scroll to position [407, 0]
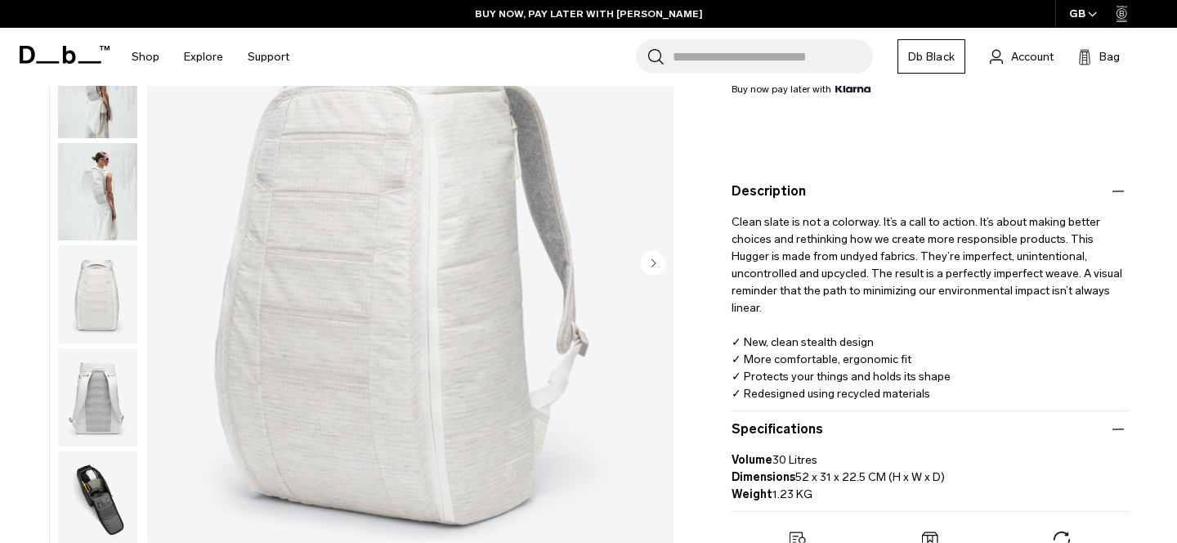
click at [96, 294] on img "button" at bounding box center [97, 294] width 79 height 98
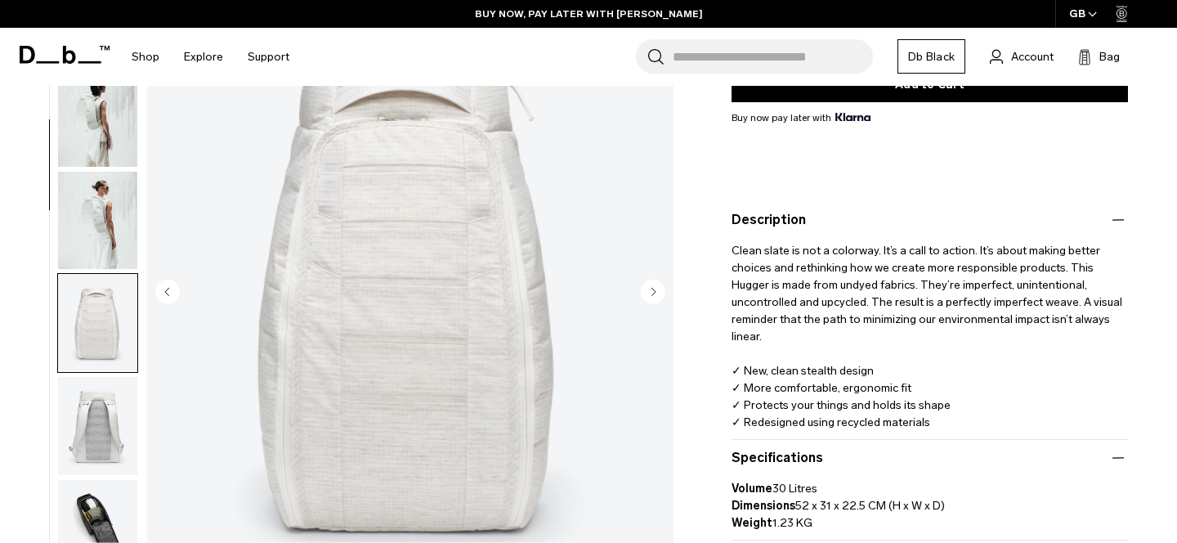
scroll to position [366, 0]
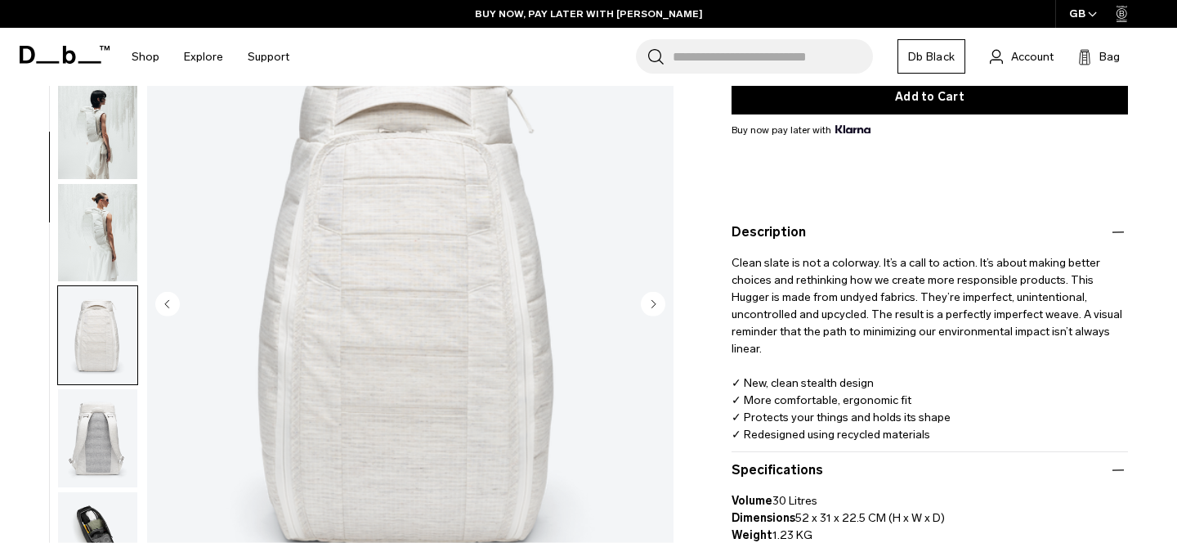
click at [89, 241] on img "button" at bounding box center [97, 232] width 79 height 98
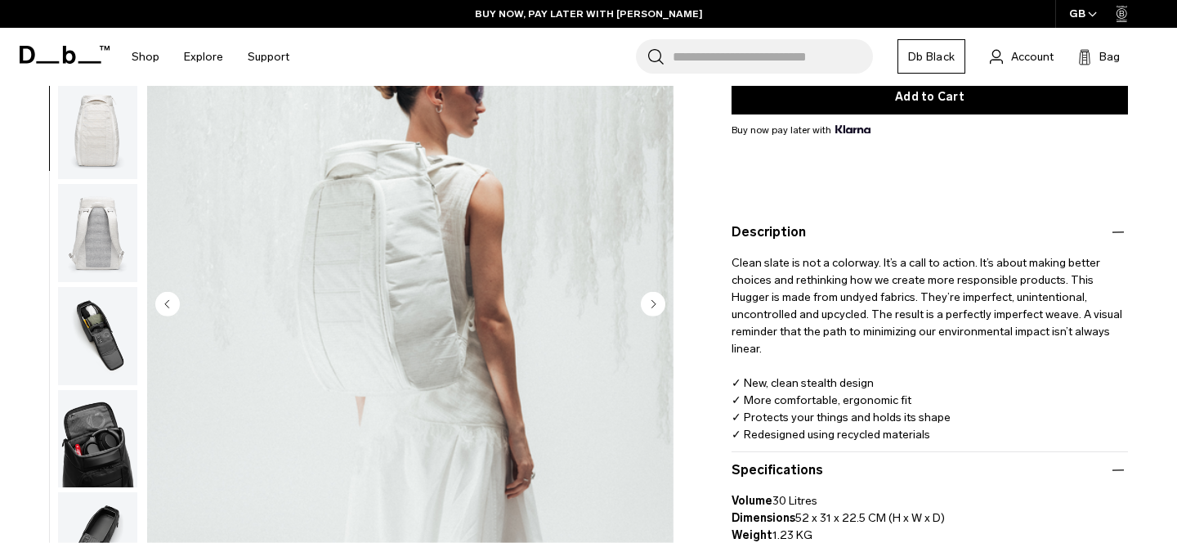
scroll to position [206, 0]
click at [107, 249] on img "button" at bounding box center [97, 232] width 79 height 98
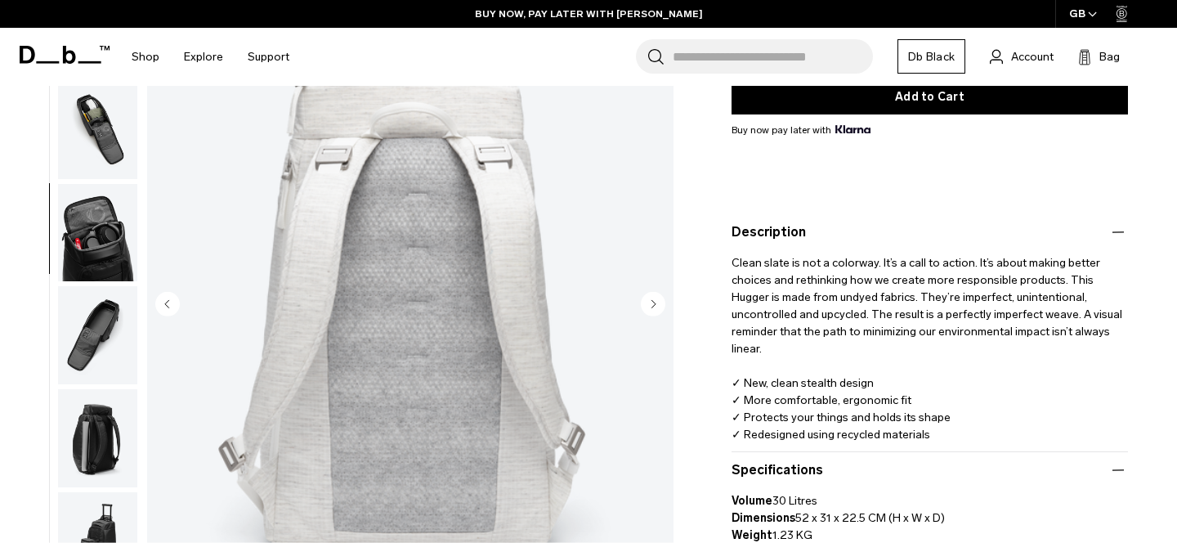
click at [93, 213] on img "button" at bounding box center [97, 232] width 79 height 98
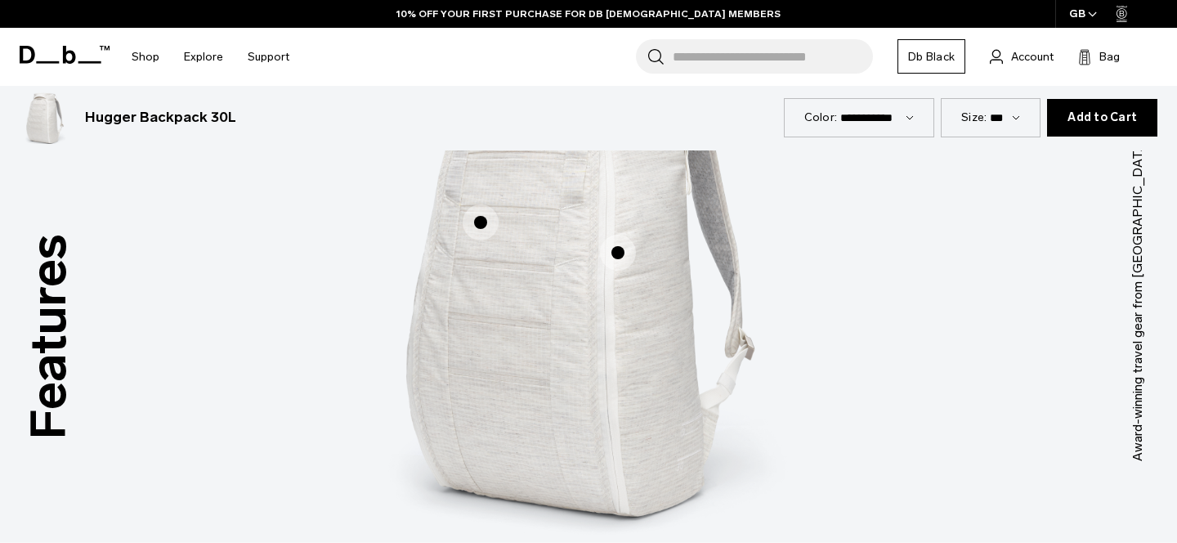
scroll to position [2298, 0]
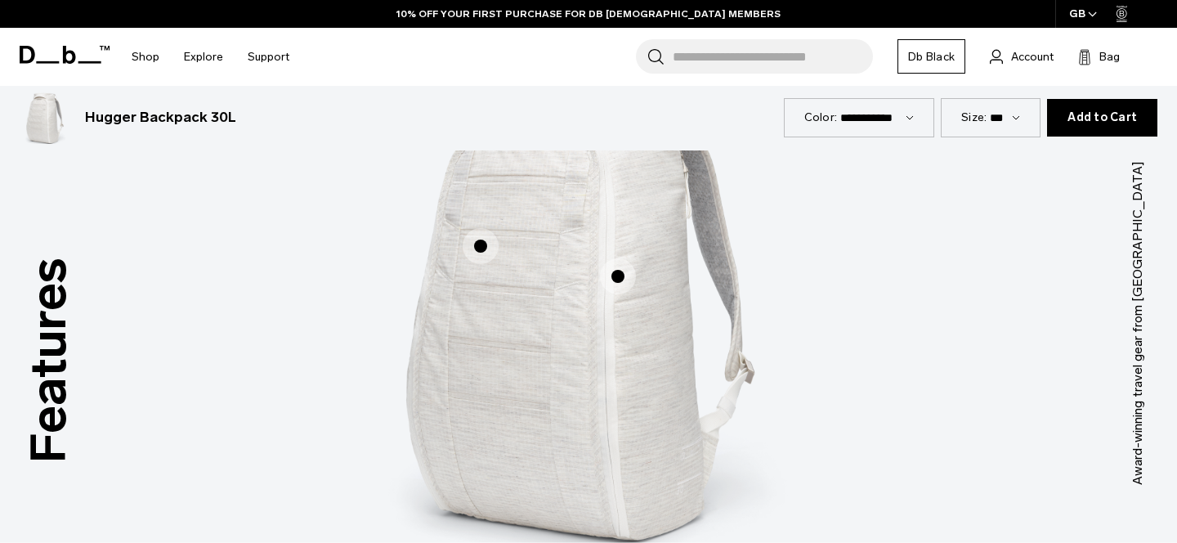
click at [484, 240] on span "1 / 3" at bounding box center [481, 246] width 36 height 36
click at [628, 278] on span "1 / 3" at bounding box center [618, 276] width 36 height 36
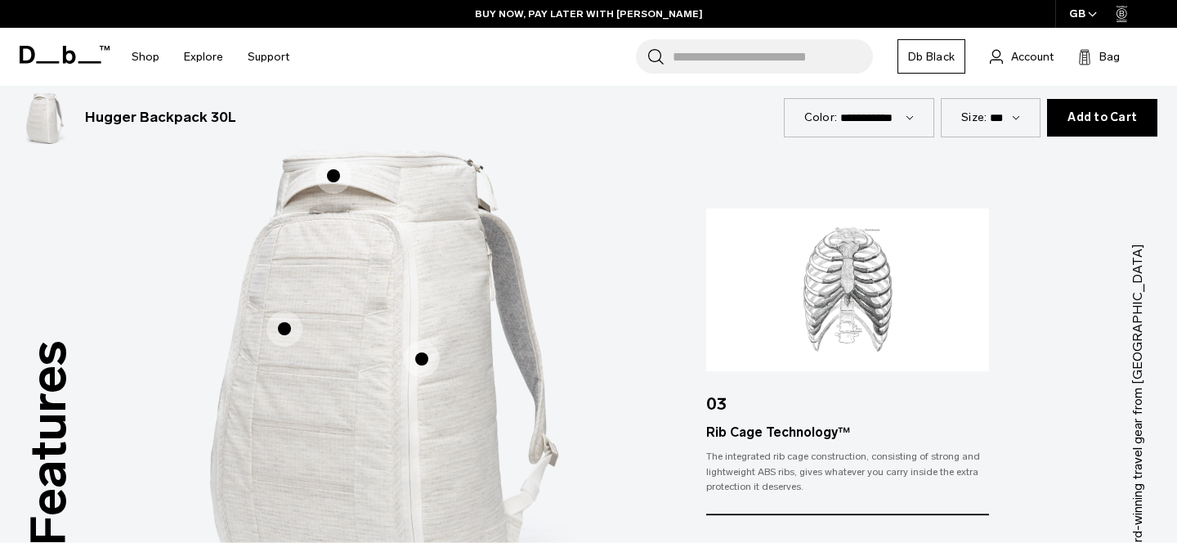
scroll to position [2207, 0]
